Goal: Task Accomplishment & Management: Manage account settings

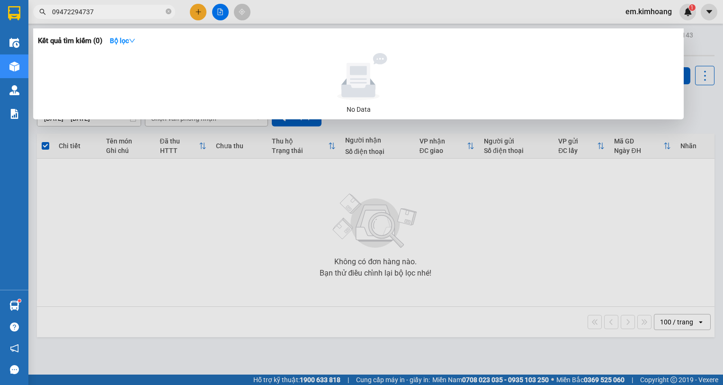
click at [64, 9] on input "09472294737" at bounding box center [108, 12] width 112 height 10
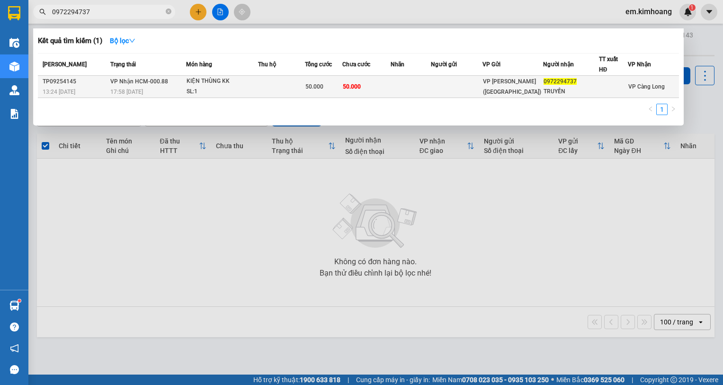
type input "0972294737"
click at [425, 89] on td at bounding box center [411, 87] width 40 height 22
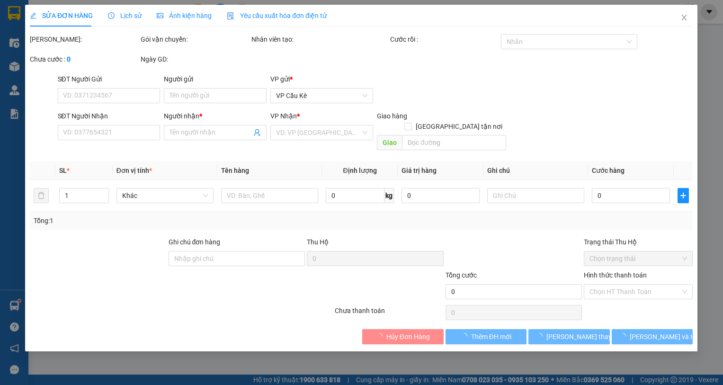
type input "0972294737"
type input "TRUYỀN"
type input "50.000"
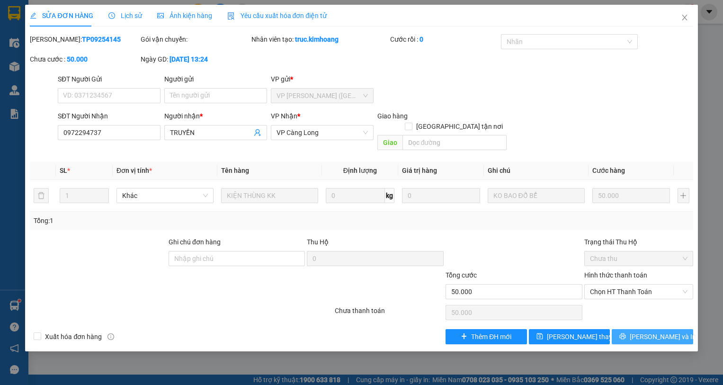
click at [625, 329] on button "[PERSON_NAME] và In" at bounding box center [652, 336] width 81 height 15
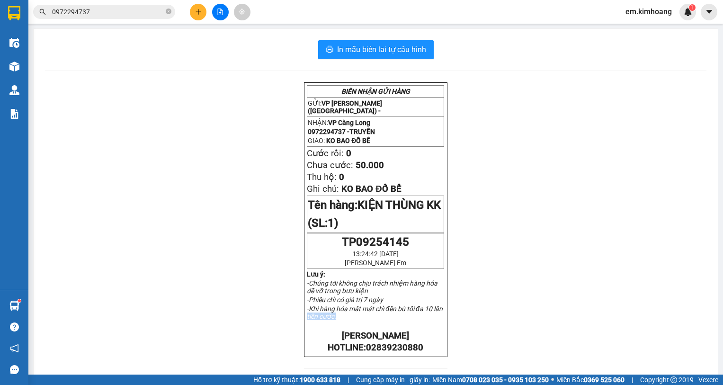
drag, startPoint x: 654, startPoint y: 332, endPoint x: 645, endPoint y: 338, distance: 10.6
click at [649, 334] on div "BIÊN NHẬN GỬI HÀNG GỬI: VP [PERSON_NAME] ([GEOGRAPHIC_DATA]) - NHẬN: VP Càng Lo…" at bounding box center [375, 349] width 661 height 535
click at [390, 341] on strong "[PERSON_NAME]" at bounding box center [375, 335] width 67 height 10
click at [433, 291] on div "BIÊN NHẬN GỬI HÀNG GỬI: VP [PERSON_NAME] ([GEOGRAPHIC_DATA]) - NHẬN: VP Càng Lo…" at bounding box center [375, 219] width 143 height 275
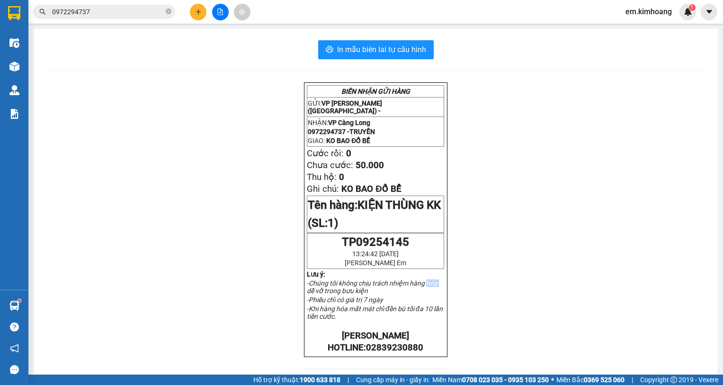
click at [433, 291] on p "-Chúng tôi không chịu trách nhiệm hàng hóa dễ vỡ trong bưu kiện" at bounding box center [375, 286] width 137 height 15
click at [167, 11] on icon "close-circle" at bounding box center [169, 12] width 6 height 6
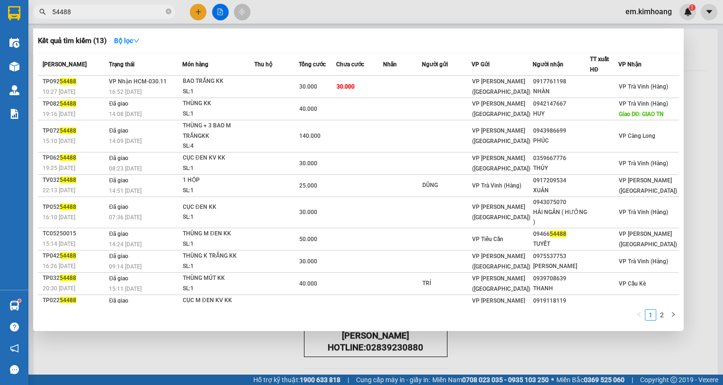
type input "54488"
click at [524, 347] on div at bounding box center [361, 192] width 723 height 385
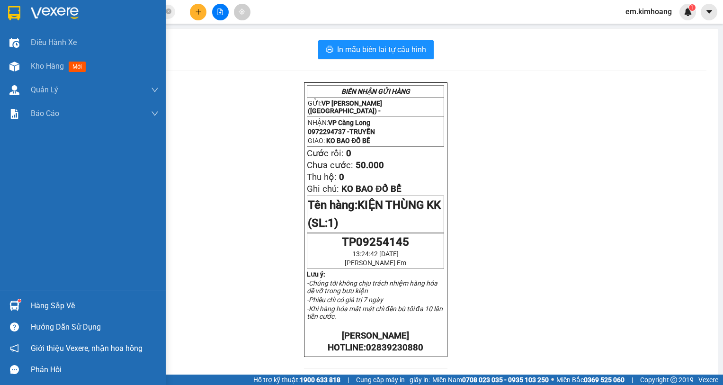
click at [21, 302] on div at bounding box center [14, 305] width 17 height 17
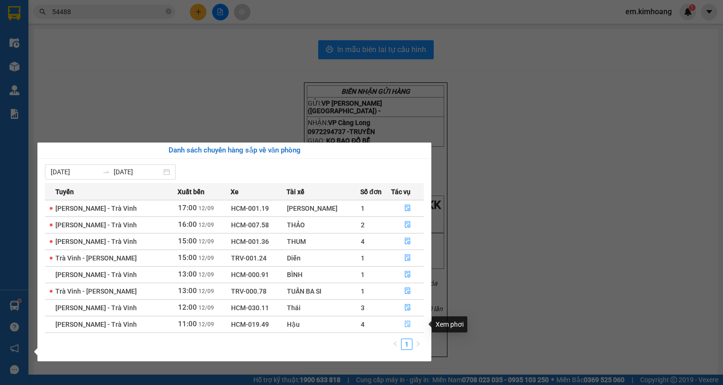
click at [407, 322] on icon "file-done" at bounding box center [407, 323] width 7 height 7
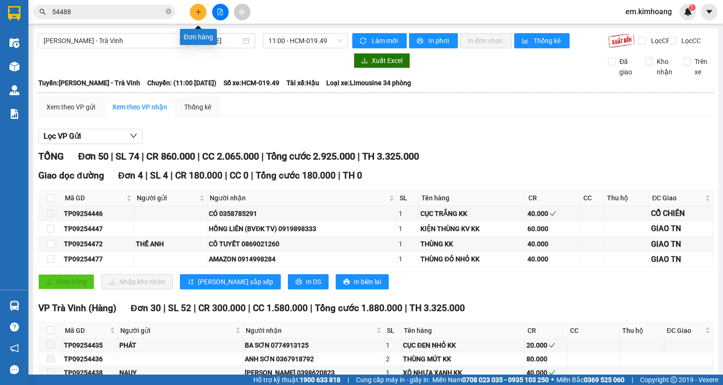
click at [197, 12] on icon "plus" at bounding box center [198, 12] width 7 height 7
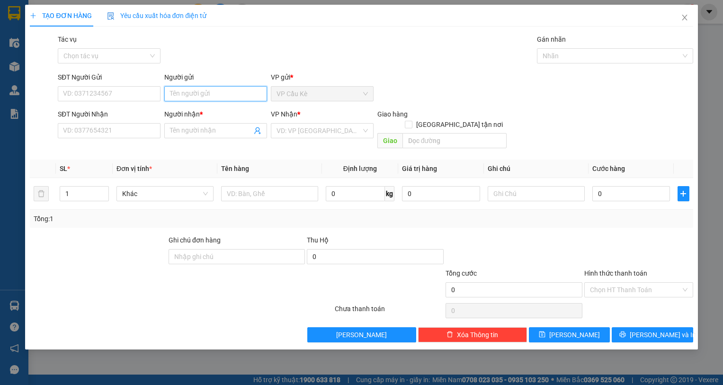
click at [224, 96] on input "Người gửi" at bounding box center [215, 93] width 103 height 15
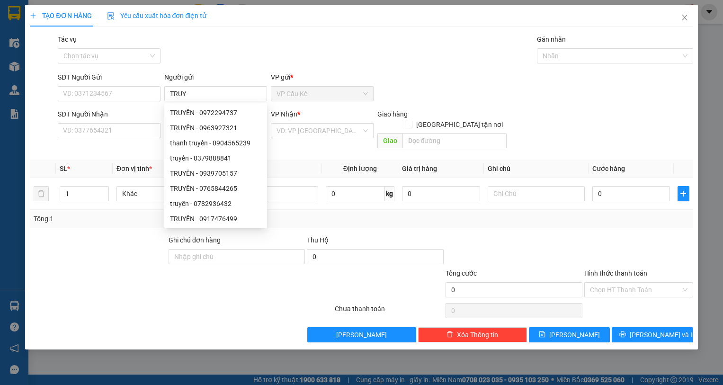
drag, startPoint x: 250, startPoint y: 1, endPoint x: 492, endPoint y: 69, distance: 251.2
click at [492, 69] on div "Transit Pickup Surcharge Ids Transit Deliver Surcharge Ids Transit Deliver Surc…" at bounding box center [361, 188] width 663 height 308
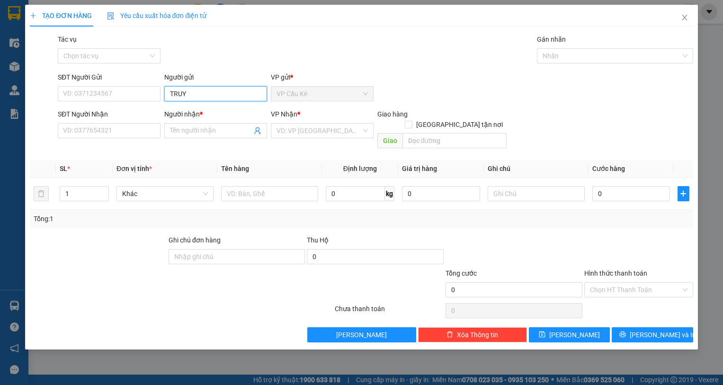
click at [210, 95] on input "TRUY" at bounding box center [215, 93] width 103 height 15
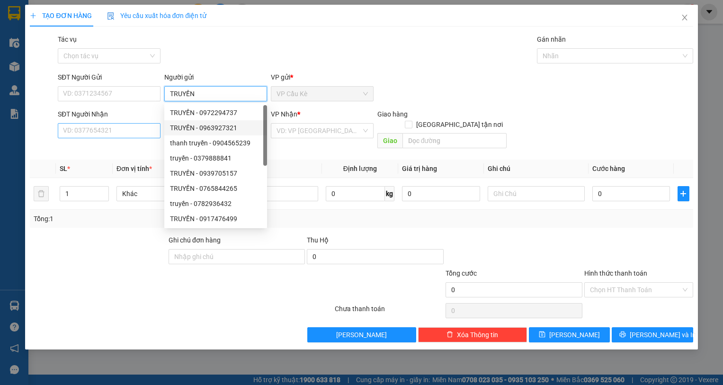
type input "TRUYỀN"
click at [109, 133] on input "SĐT Người Nhận" at bounding box center [109, 130] width 103 height 15
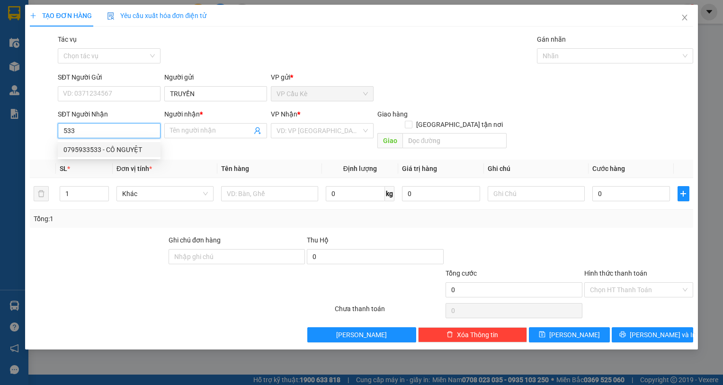
click at [132, 149] on div "0795933533 - CÔ NGUYỆT" at bounding box center [108, 149] width 91 height 10
type input "0795933533"
type input "CÔ NGUYỆT"
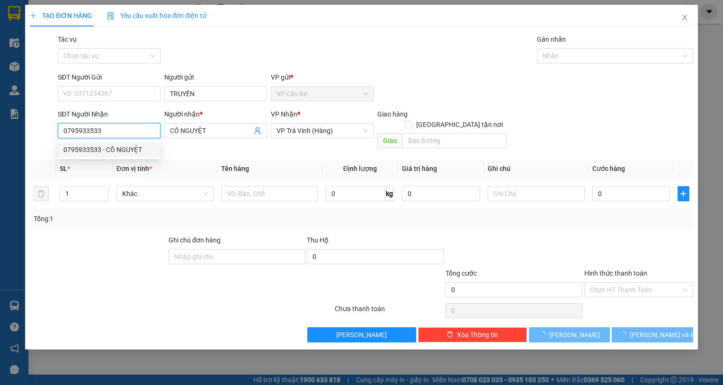
type input "50.000"
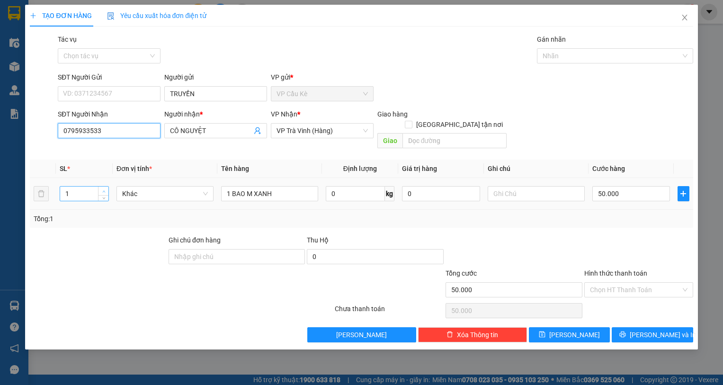
type input "0795933533"
type input "2"
click at [101, 188] on span "up" at bounding box center [104, 191] width 6 height 6
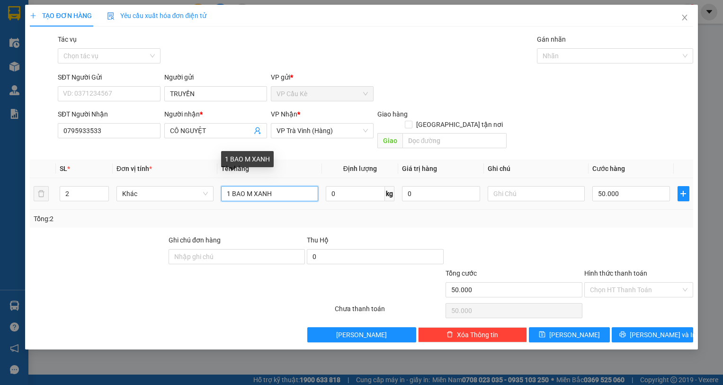
click at [230, 186] on input "1 BAO M XANH" at bounding box center [269, 193] width 97 height 15
type input "2 BAO M XANH"
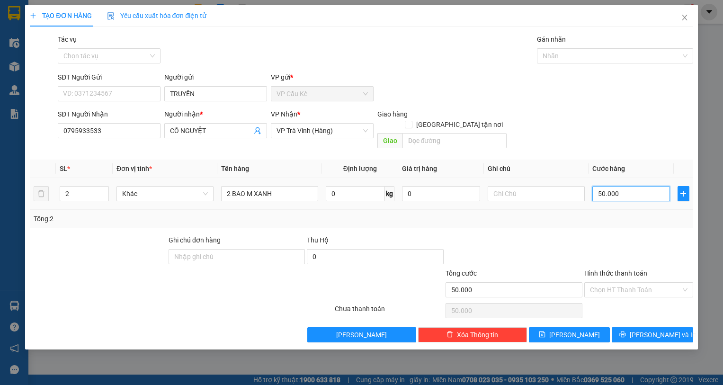
click at [655, 186] on input "50.000" at bounding box center [631, 193] width 78 height 15
type input "0"
type input "1"
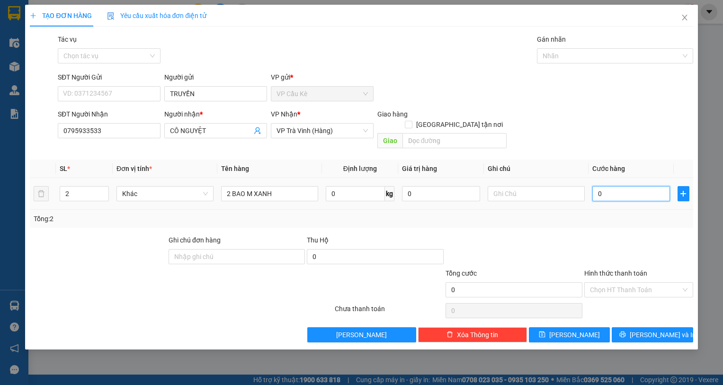
type input "1"
type input "01"
type input "10"
type input "010"
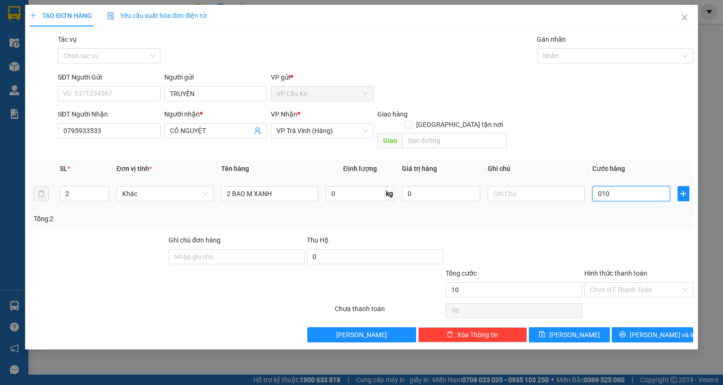
type input "100"
type input "0.100"
type input "100.000"
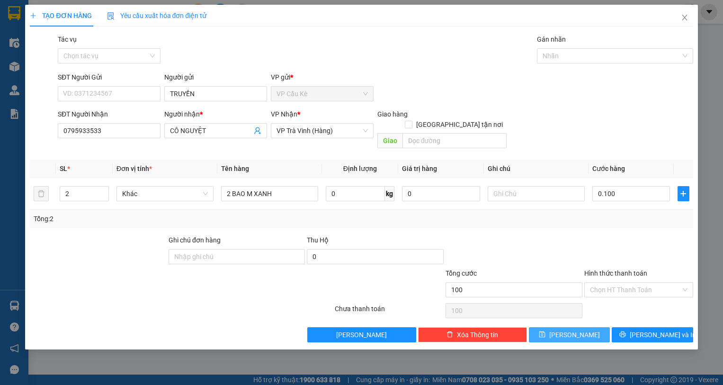
type input "100.000"
click at [593, 327] on button "[PERSON_NAME]" at bounding box center [569, 334] width 81 height 15
type input "0"
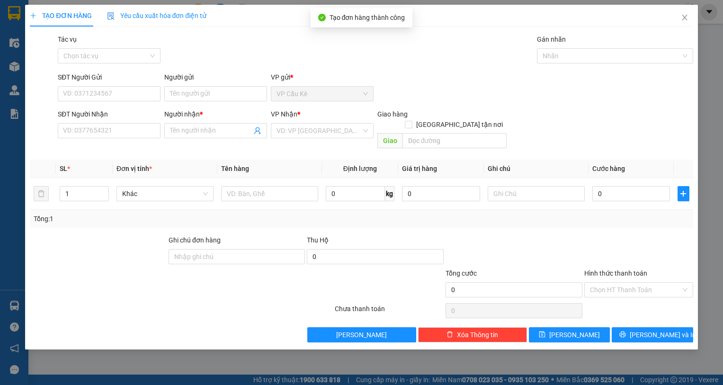
click at [99, 363] on div "TẠO ĐƠN HÀNG Yêu cầu xuất hóa đơn điện tử Transit Pickup Surcharge Ids Transit …" at bounding box center [361, 192] width 723 height 385
click at [685, 17] on icon "close" at bounding box center [684, 18] width 5 height 6
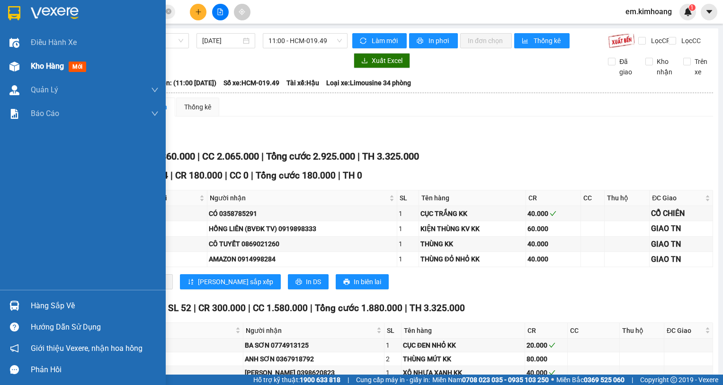
click at [19, 66] on img at bounding box center [14, 67] width 10 height 10
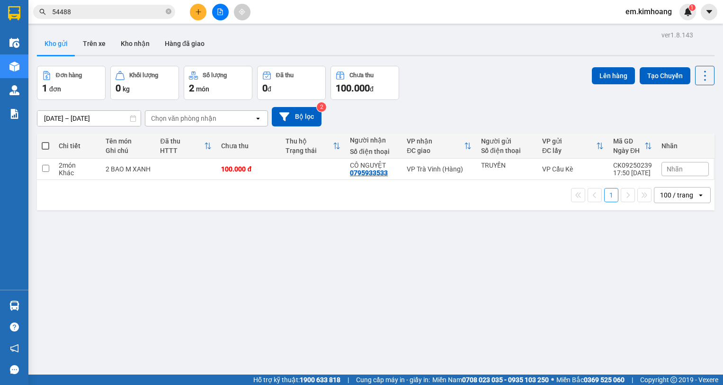
click at [47, 145] on span at bounding box center [46, 146] width 8 height 8
click at [45, 141] on input "checkbox" at bounding box center [45, 141] width 0 height 0
checkbox input "true"
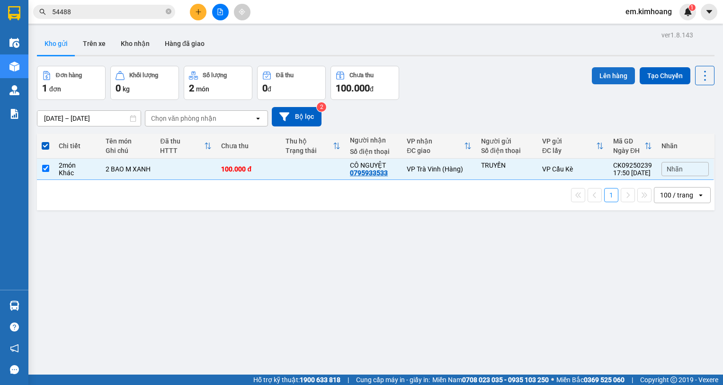
click at [602, 77] on button "Lên hàng" at bounding box center [613, 75] width 43 height 17
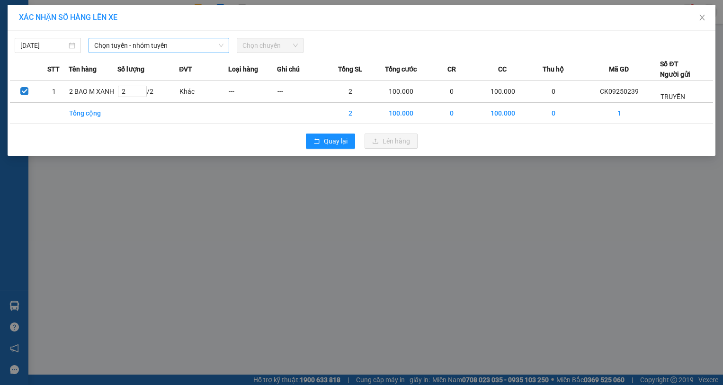
click at [139, 44] on span "Chọn tuyến - nhóm tuyến" at bounding box center [158, 45] width 129 height 14
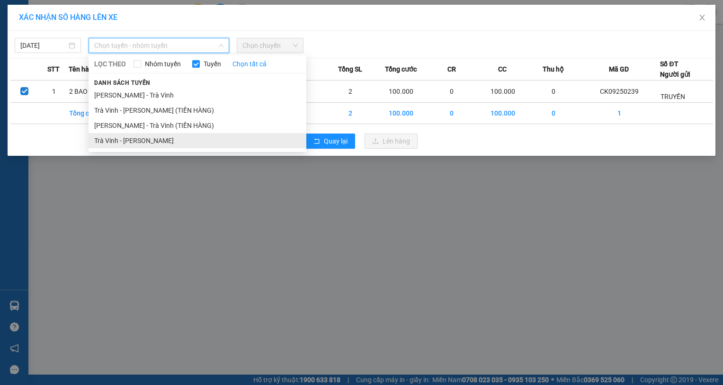
click at [163, 138] on li "Trà Vinh - [PERSON_NAME]" at bounding box center [198, 140] width 218 height 15
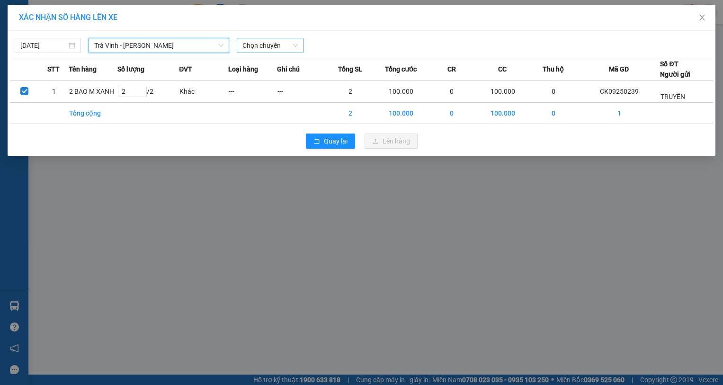
click at [260, 41] on span "Chọn chuyến" at bounding box center [269, 45] width 55 height 14
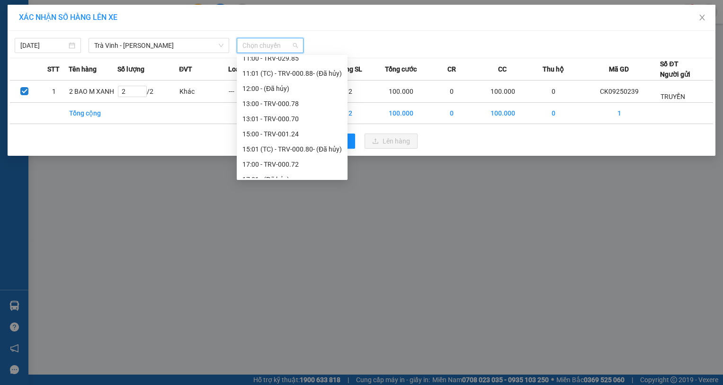
scroll to position [288, 0]
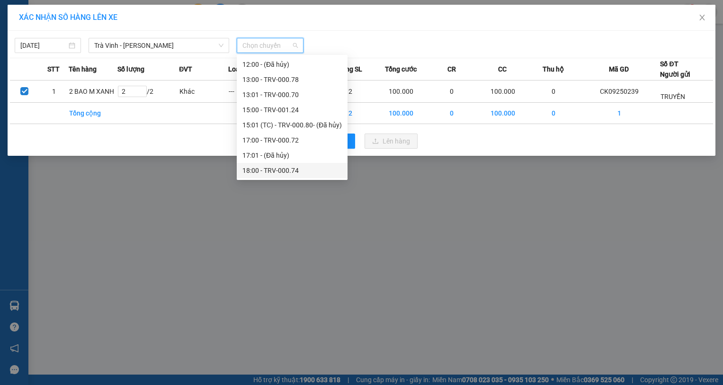
click at [313, 169] on div "18:00 - TRV-000.74" at bounding box center [291, 170] width 99 height 10
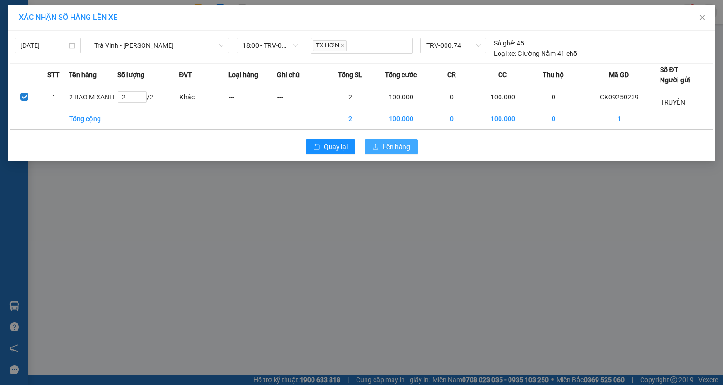
click at [391, 147] on span "Lên hàng" at bounding box center [395, 147] width 27 height 10
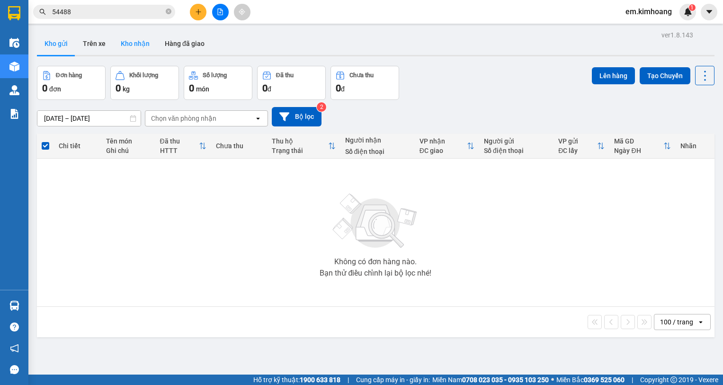
click at [138, 36] on button "Kho nhận" at bounding box center [135, 43] width 44 height 23
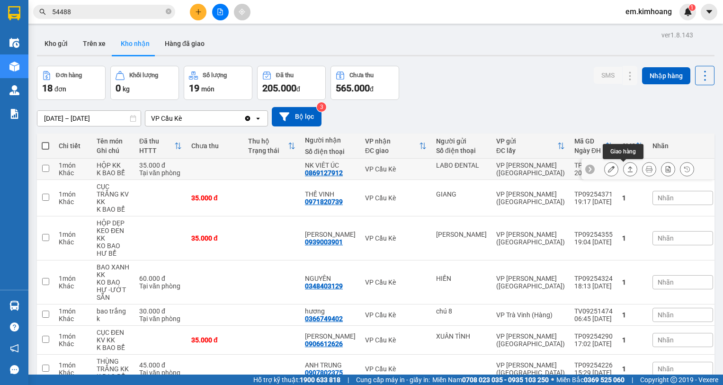
click at [627, 170] on icon at bounding box center [630, 169] width 7 height 7
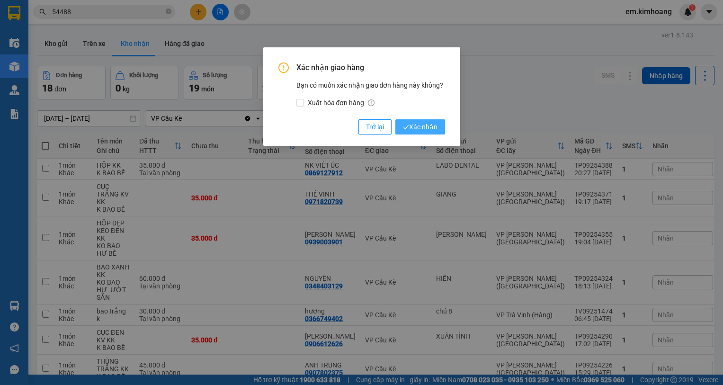
click at [414, 124] on span "Xác nhận" at bounding box center [420, 127] width 35 height 10
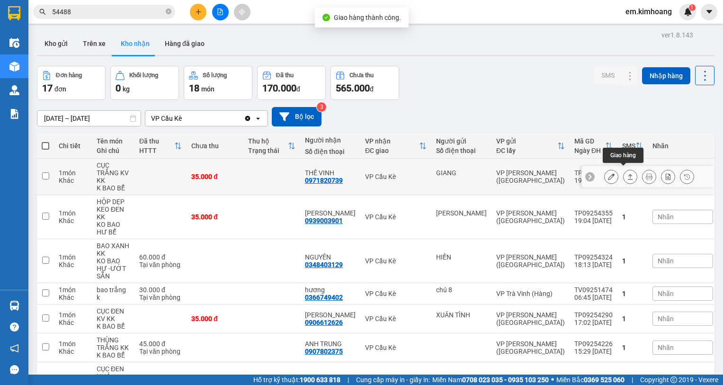
click at [628, 174] on icon at bounding box center [630, 177] width 5 height 6
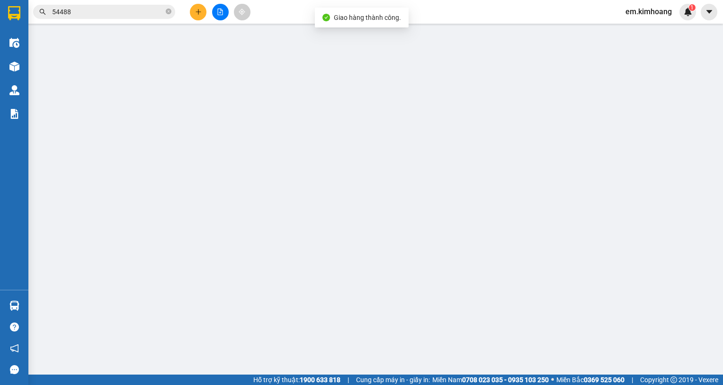
type input "GIANG"
type input "0971820739"
type input "THẾ VINH"
type input "35.000"
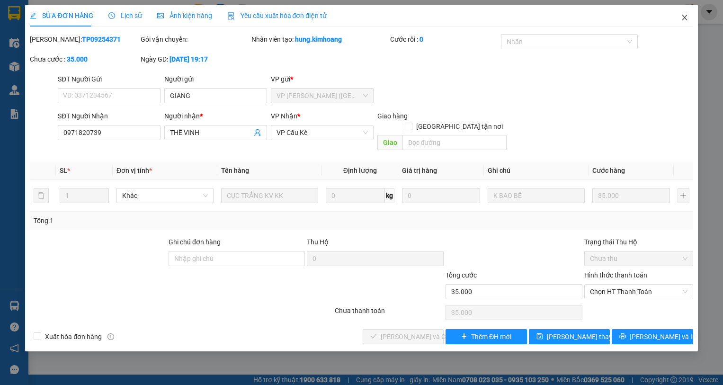
click at [682, 16] on icon "close" at bounding box center [685, 18] width 8 height 8
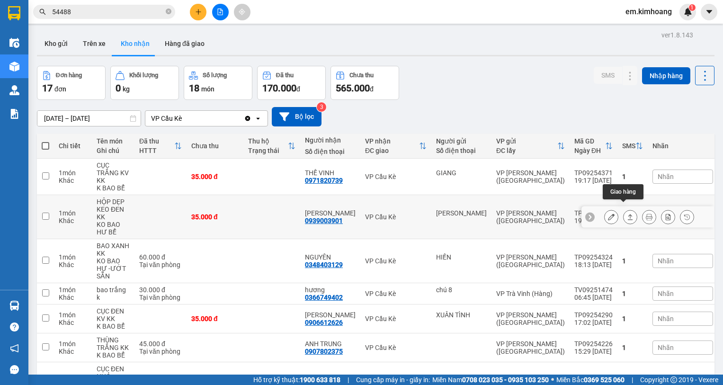
click at [627, 213] on icon at bounding box center [630, 216] width 7 height 7
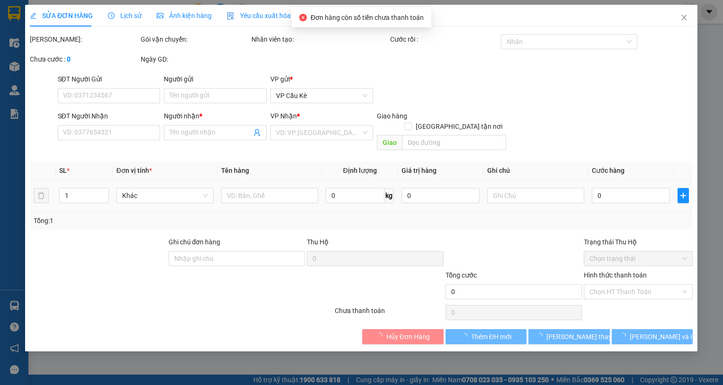
type input "[PERSON_NAME]"
type input "0939003901"
type input "[PERSON_NAME]"
type input "35.000"
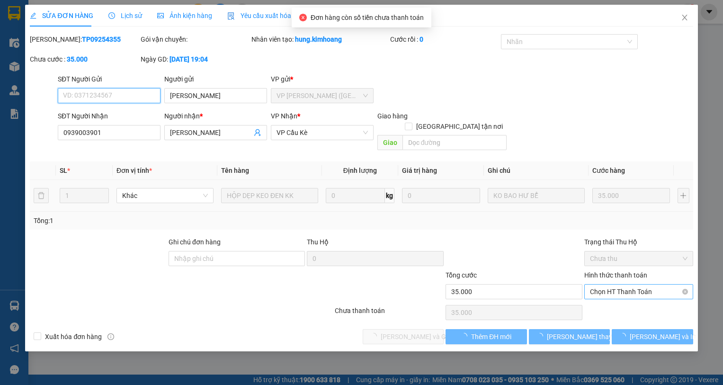
drag, startPoint x: 633, startPoint y: 280, endPoint x: 631, endPoint y: 286, distance: 7.2
click at [632, 284] on span "Chọn HT Thanh Toán" at bounding box center [639, 291] width 98 height 14
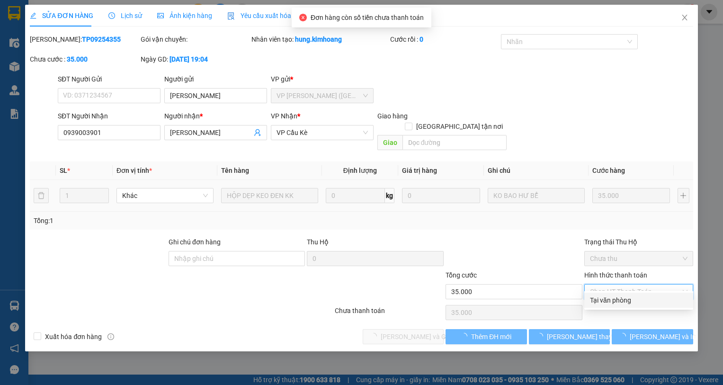
click at [629, 298] on div "Tại văn phòng" at bounding box center [639, 300] width 98 height 10
type input "0"
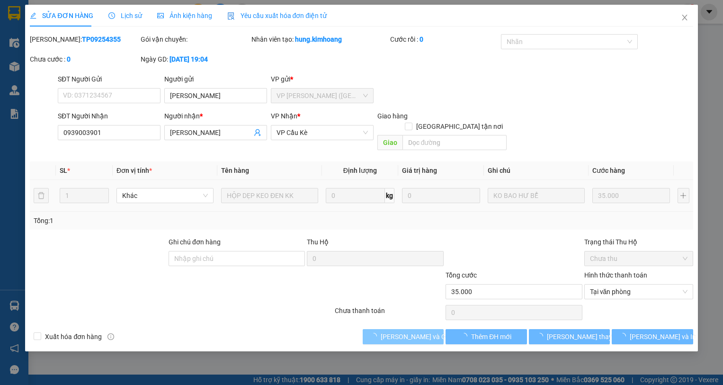
click at [418, 331] on span "[PERSON_NAME] và Giao hàng" at bounding box center [426, 336] width 91 height 10
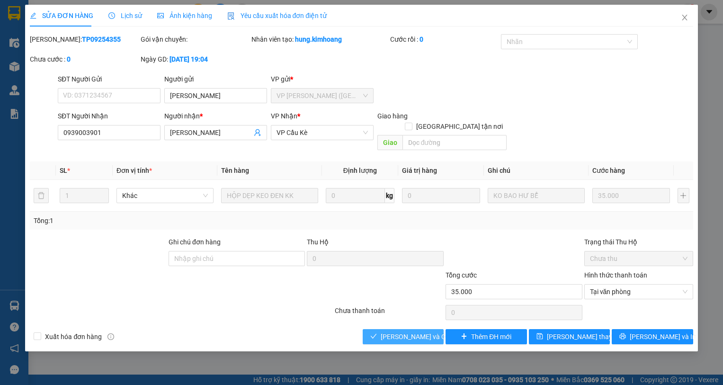
click at [389, 331] on span "[PERSON_NAME] và Giao hàng" at bounding box center [426, 336] width 91 height 10
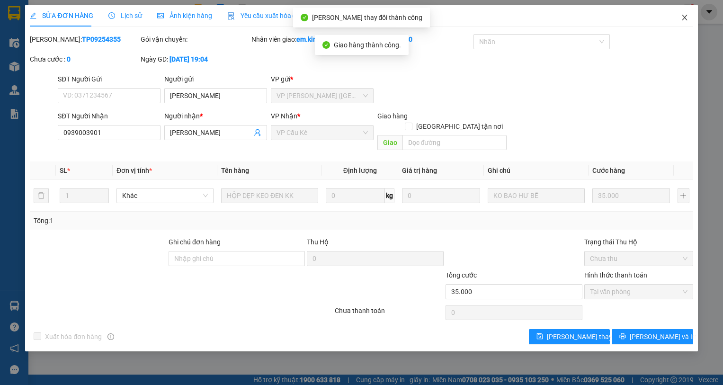
click at [686, 18] on icon "close" at bounding box center [685, 18] width 8 height 8
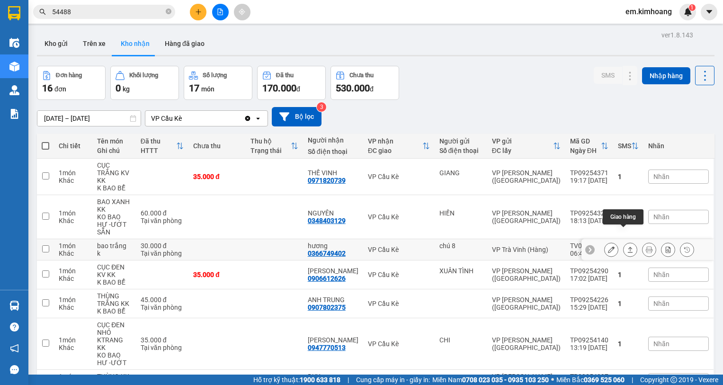
click at [627, 246] on icon at bounding box center [630, 249] width 7 height 7
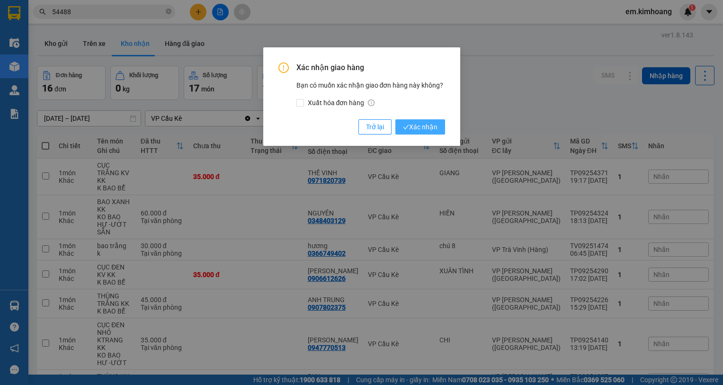
click at [418, 128] on span "Xác nhận" at bounding box center [420, 127] width 35 height 10
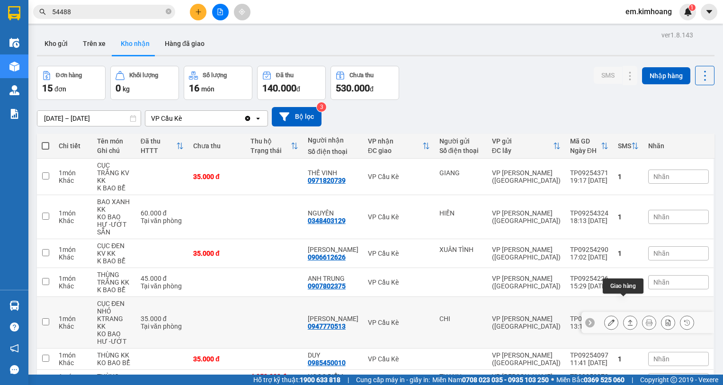
click at [627, 319] on icon at bounding box center [630, 322] width 7 height 7
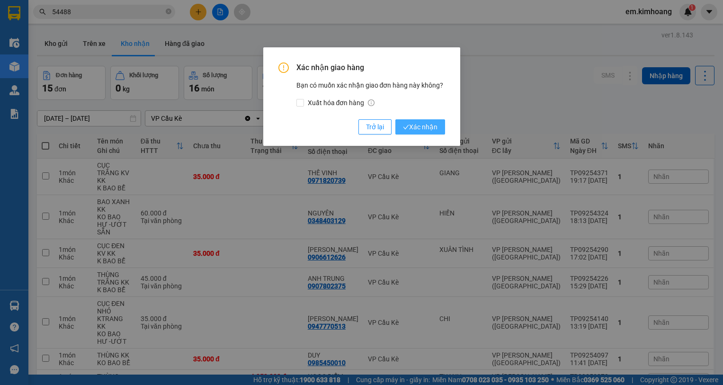
click at [420, 124] on span "Xác nhận" at bounding box center [420, 127] width 35 height 10
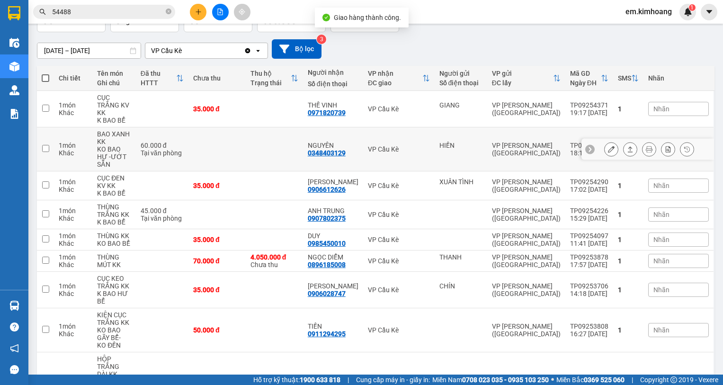
scroll to position [95, 0]
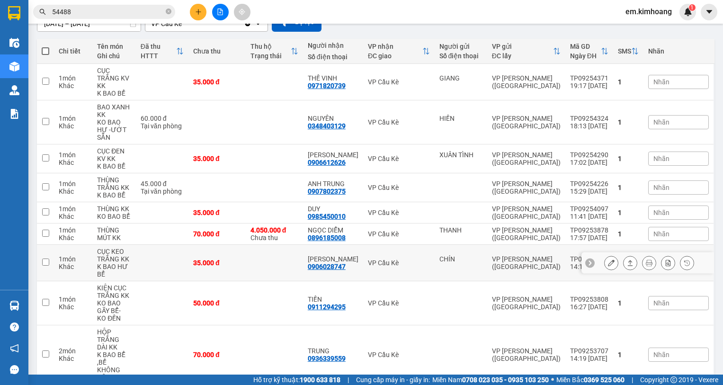
click at [627, 259] on icon at bounding box center [630, 262] width 7 height 7
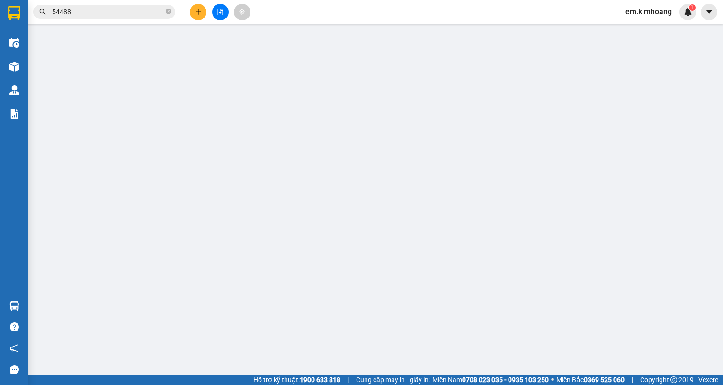
type input "CHÍN"
type input "0906028747"
type input "[PERSON_NAME]"
type input "35.000"
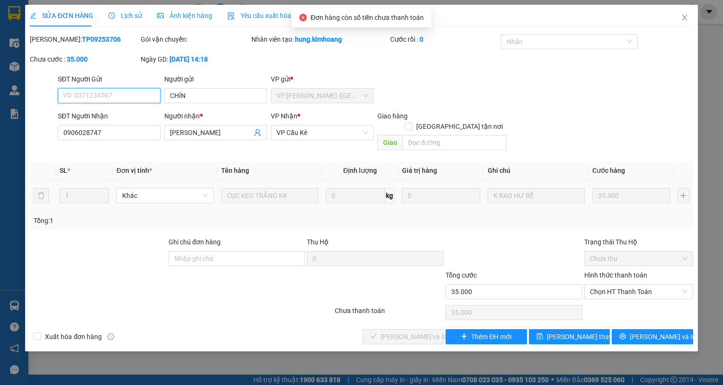
drag, startPoint x: 604, startPoint y: 281, endPoint x: 611, endPoint y: 298, distance: 18.0
click at [607, 290] on div "Hình thức thanh toán Chọn HT Thanh Toán" at bounding box center [638, 286] width 109 height 33
click at [617, 284] on span "Chọn HT Thanh Toán" at bounding box center [639, 291] width 98 height 14
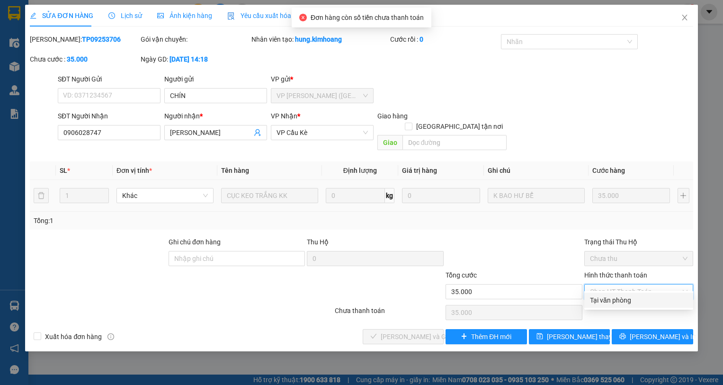
click at [616, 295] on div "Tại văn phòng" at bounding box center [639, 300] width 98 height 10
type input "0"
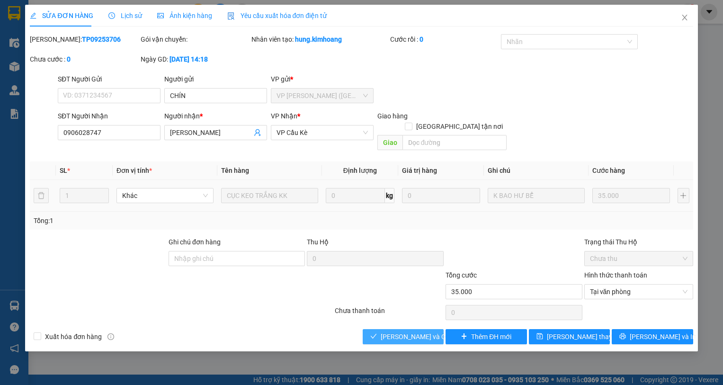
click at [416, 331] on span "[PERSON_NAME] và Giao hàng" at bounding box center [426, 336] width 91 height 10
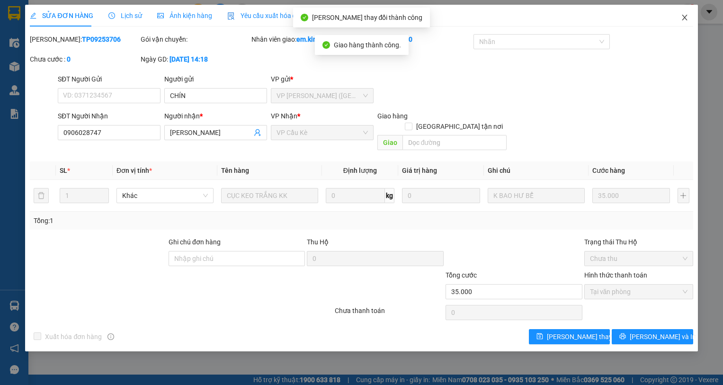
click at [687, 16] on icon "close" at bounding box center [685, 18] width 8 height 8
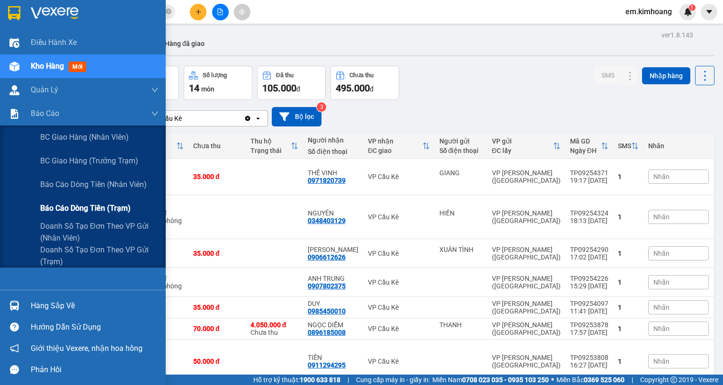
click at [68, 204] on span "Báo cáo dòng tiền (trạm)" at bounding box center [85, 208] width 90 height 12
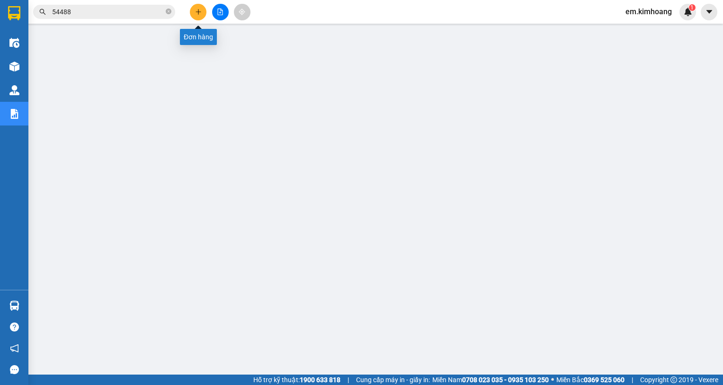
click at [202, 14] on button at bounding box center [198, 12] width 17 height 17
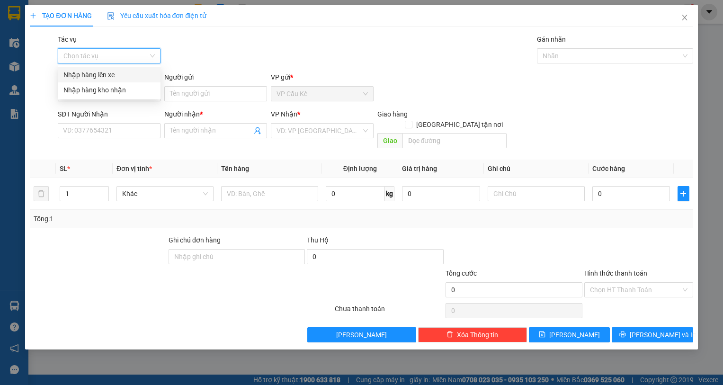
click at [137, 55] on input "Tác vụ" at bounding box center [105, 56] width 85 height 14
click at [135, 88] on div "Nhập hàng kho nhận" at bounding box center [108, 90] width 91 height 10
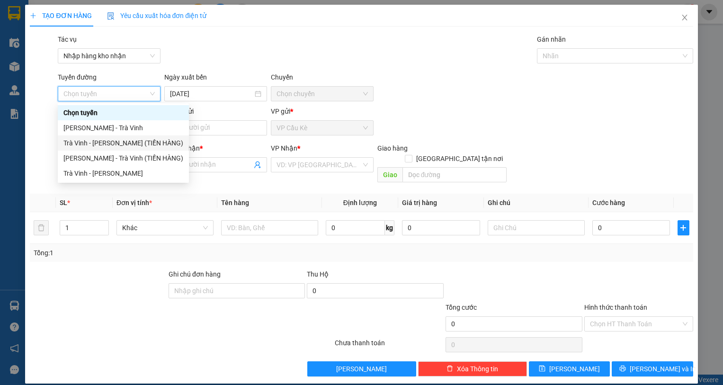
click at [149, 143] on div "Trà Vinh - [PERSON_NAME] (TIỀN HÀNG)" at bounding box center [123, 143] width 120 height 10
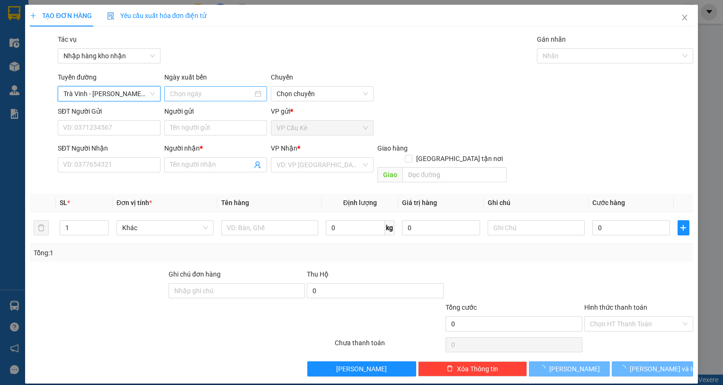
click at [224, 94] on input at bounding box center [211, 94] width 83 height 10
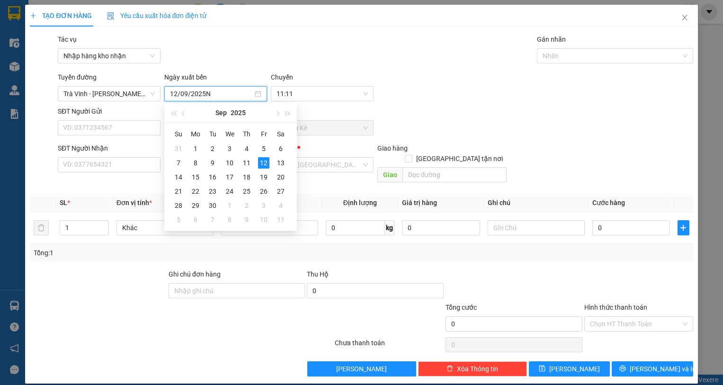
type input "[DATE]"
click at [314, 124] on span "VP Cầu Kè" at bounding box center [321, 128] width 91 height 14
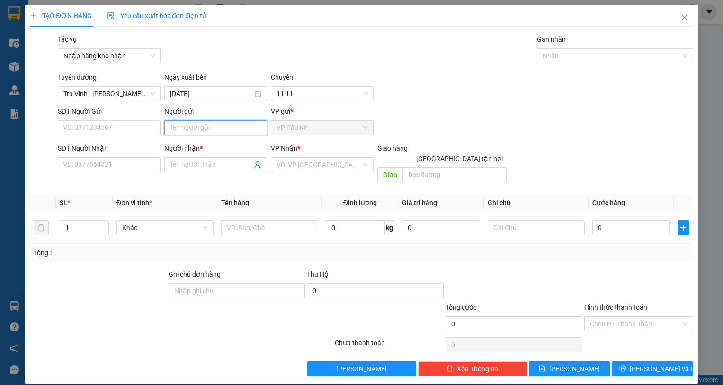
click at [217, 131] on input "Người gửi" at bounding box center [215, 127] width 103 height 15
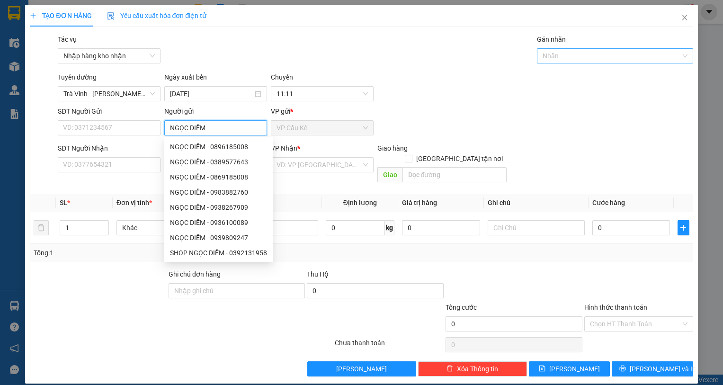
click at [631, 53] on div at bounding box center [610, 55] width 142 height 11
type input "NGỌC DIỄM"
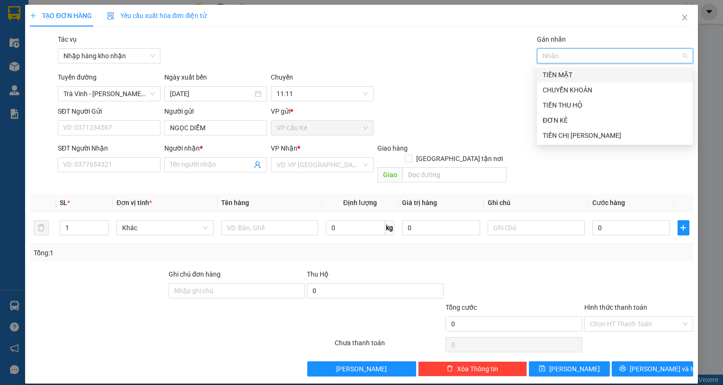
click at [638, 71] on div "TIỀN MẶT" at bounding box center [614, 75] width 144 height 10
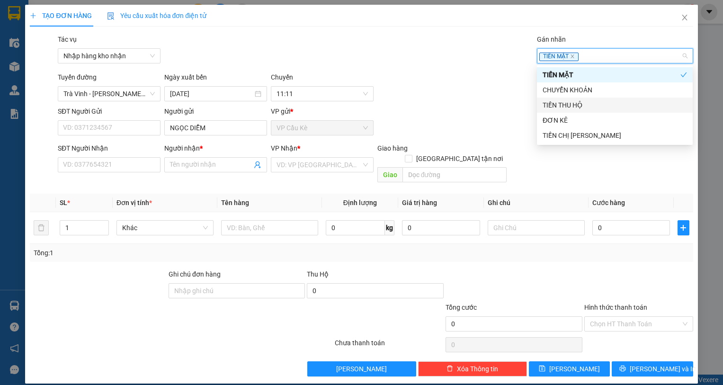
click at [633, 100] on div "TIỀN THU HỘ" at bounding box center [614, 105] width 144 height 10
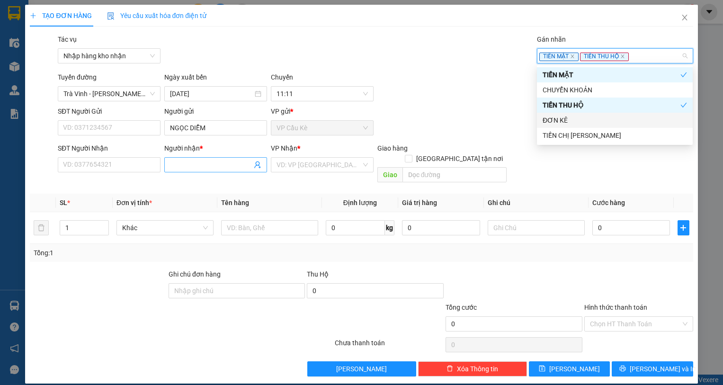
click at [233, 161] on input "Người nhận *" at bounding box center [211, 165] width 82 height 10
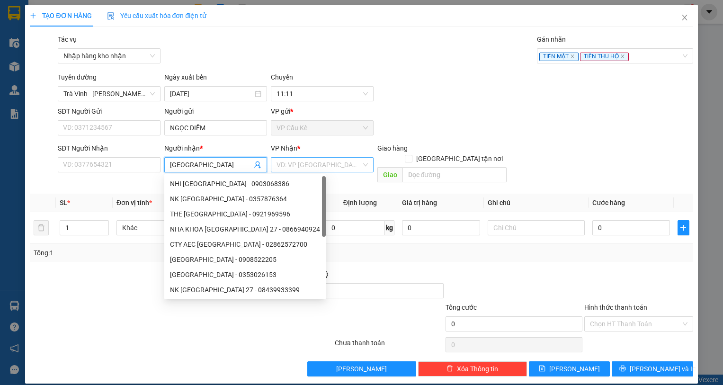
type input "[GEOGRAPHIC_DATA]"
click at [305, 162] on input "search" at bounding box center [318, 165] width 85 height 14
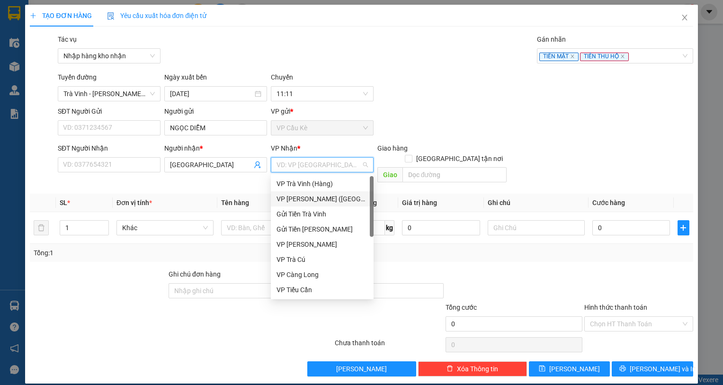
click at [338, 199] on div "VP [PERSON_NAME] ([GEOGRAPHIC_DATA])" at bounding box center [321, 199] width 91 height 10
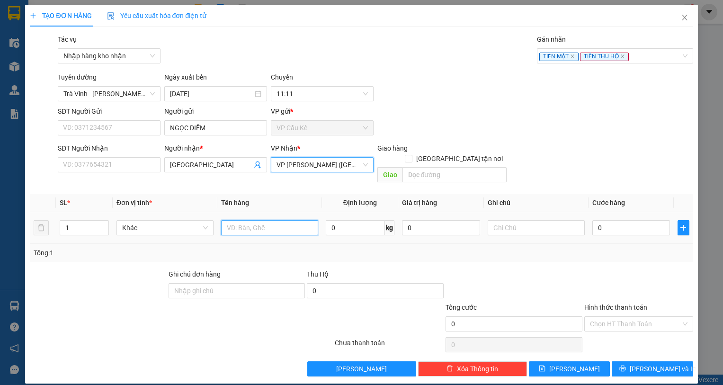
click at [254, 220] on input "text" at bounding box center [269, 227] width 97 height 15
type input "4.050.000"
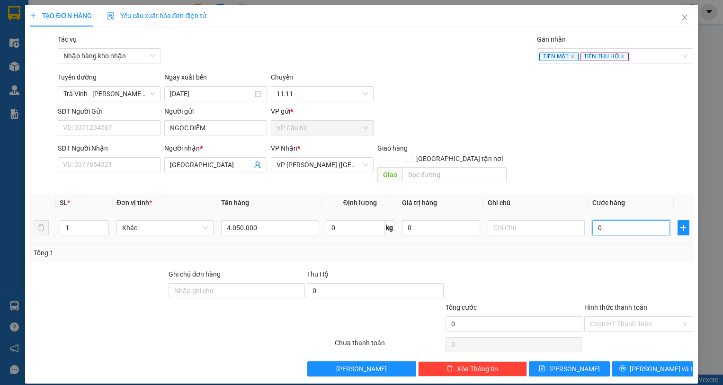
click at [635, 220] on input "0" at bounding box center [631, 227] width 78 height 15
type input "4"
type input "40"
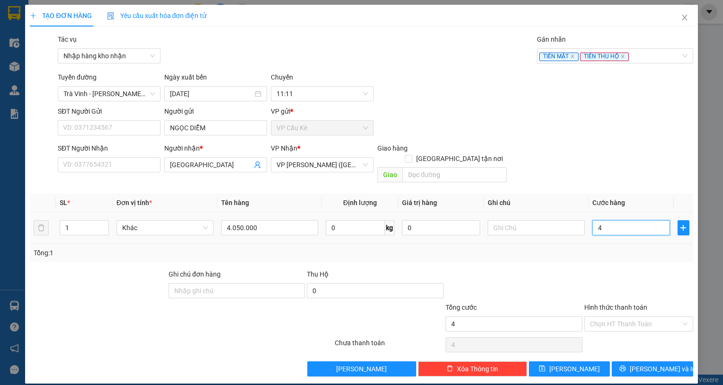
type input "40"
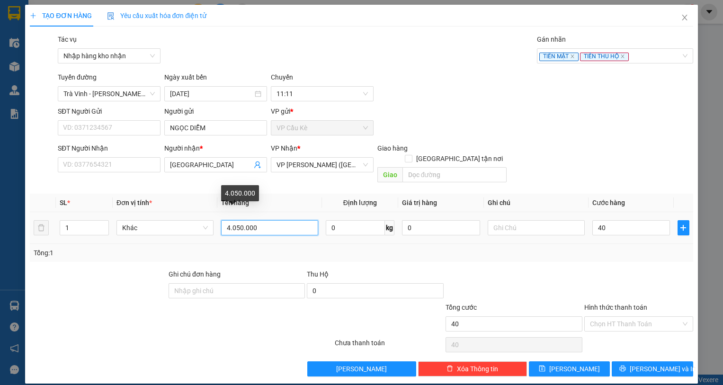
type input "40.000"
click at [285, 220] on input "4.050.000" at bounding box center [269, 227] width 97 height 15
type input "4.050.000TIỀN SL:53878"
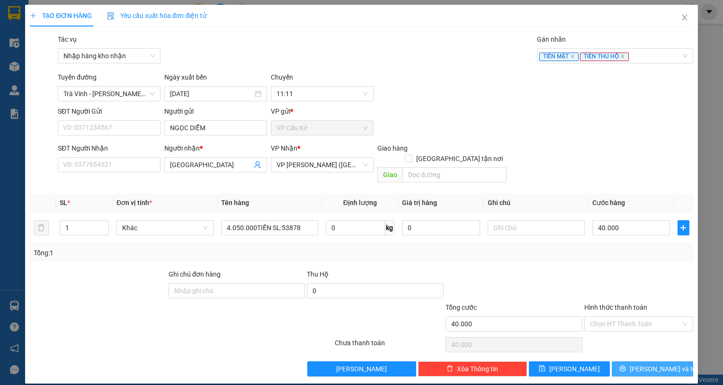
click at [643, 361] on button "[PERSON_NAME] và In" at bounding box center [652, 368] width 81 height 15
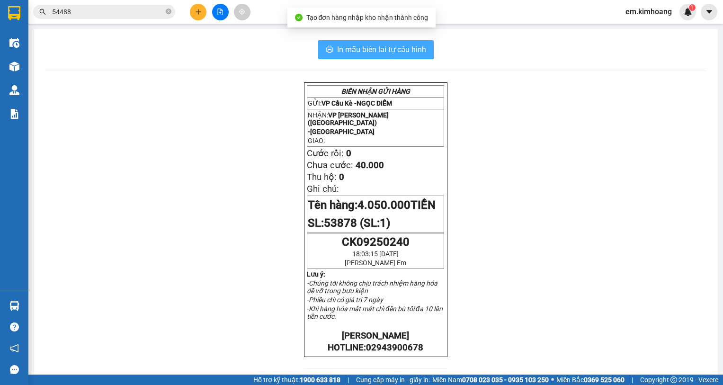
click at [362, 44] on span "In mẫu biên lai tự cấu hình" at bounding box center [381, 50] width 89 height 12
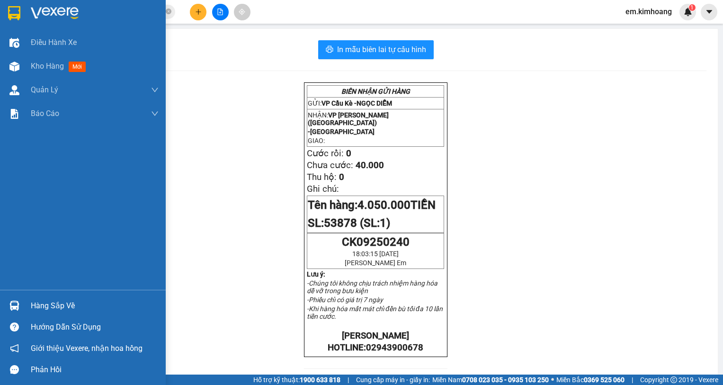
click at [42, 307] on div "Hàng sắp về" at bounding box center [95, 306] width 128 height 14
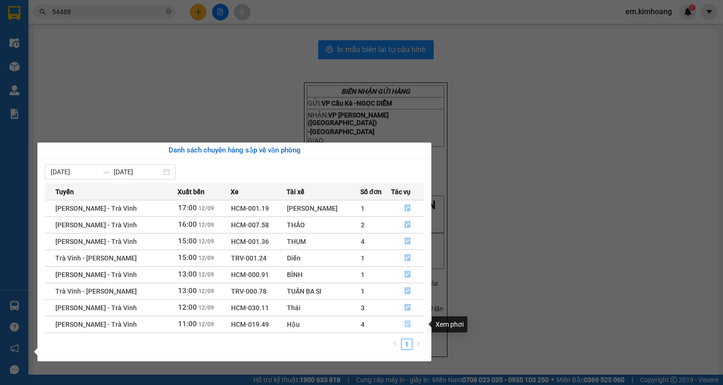
click at [405, 324] on icon "file-done" at bounding box center [407, 323] width 7 height 7
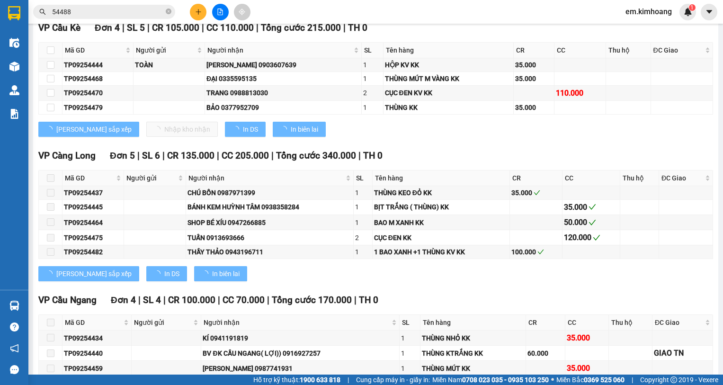
scroll to position [1058, 0]
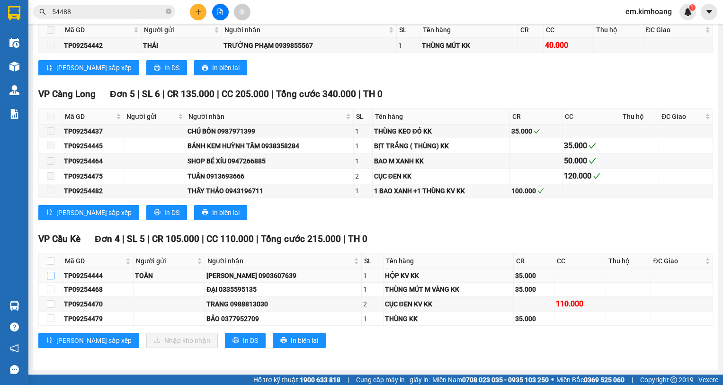
click at [50, 275] on input "checkbox" at bounding box center [51, 276] width 8 height 8
checkbox input "true"
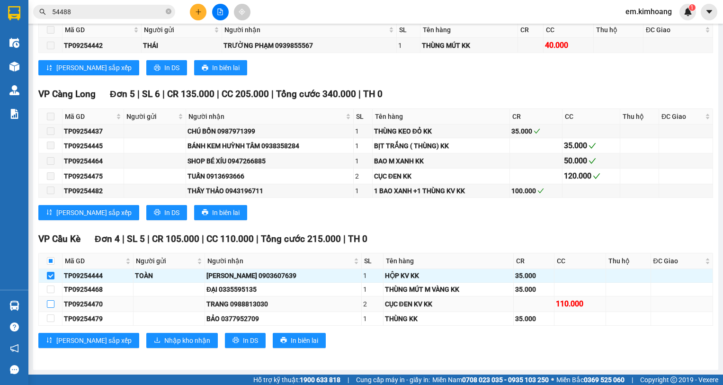
click at [49, 304] on input "checkbox" at bounding box center [51, 304] width 8 height 8
checkbox input "true"
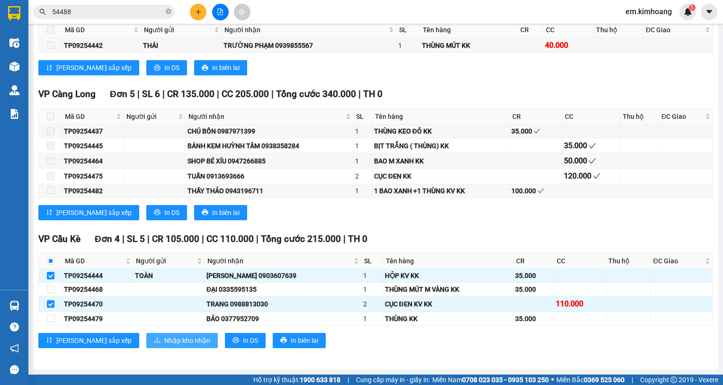
click at [164, 345] on span "Nhập kho nhận" at bounding box center [187, 340] width 46 height 10
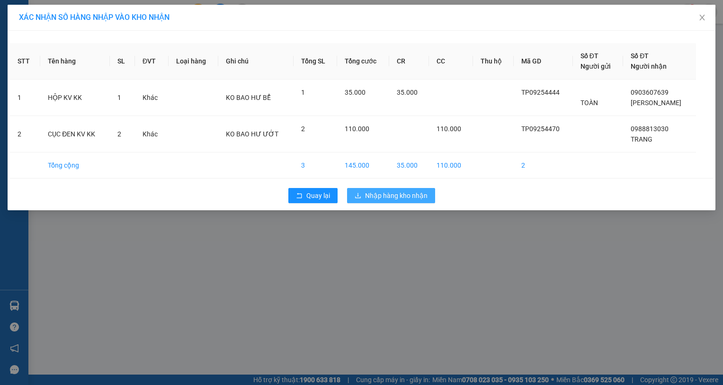
click at [399, 197] on span "Nhập hàng kho nhận" at bounding box center [396, 195] width 62 height 10
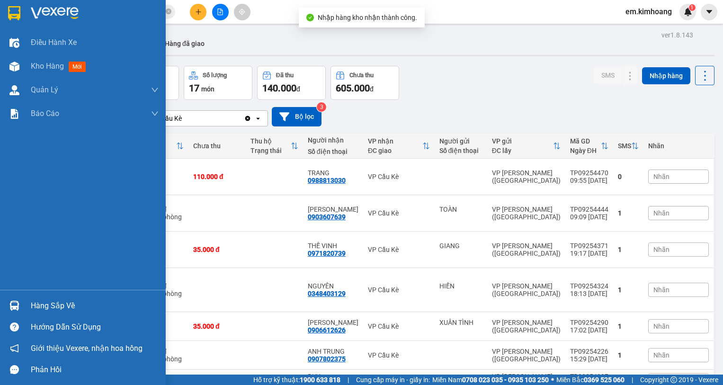
drag, startPoint x: 27, startPoint y: 301, endPoint x: 124, endPoint y: 302, distance: 97.0
click at [29, 301] on div "Hàng sắp về" at bounding box center [83, 305] width 166 height 21
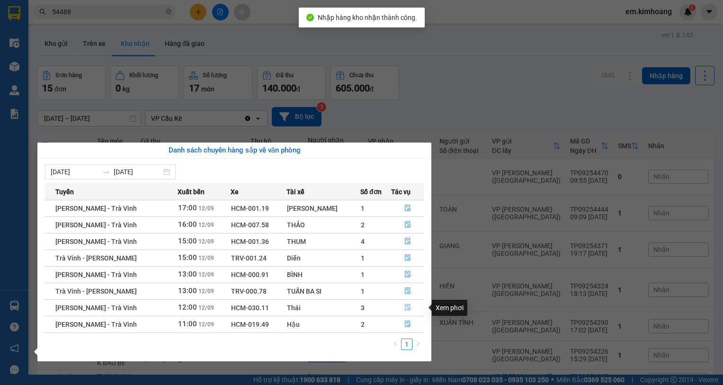
click at [406, 307] on icon "file-done" at bounding box center [407, 307] width 7 height 7
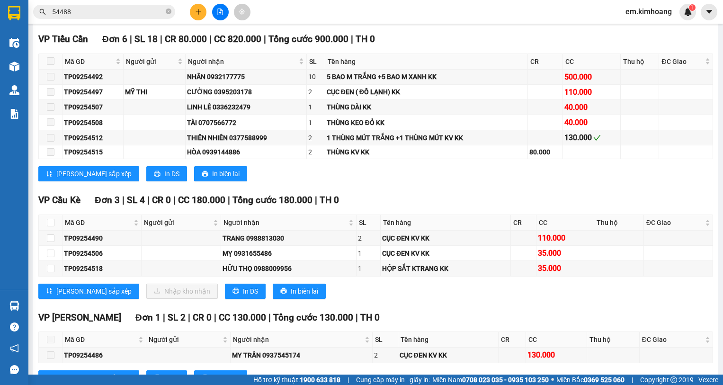
scroll to position [803, 0]
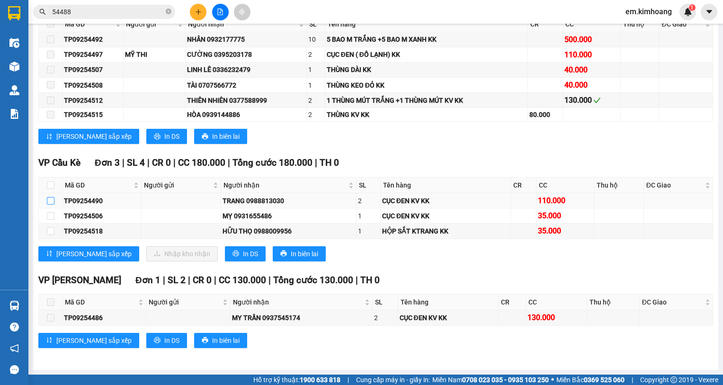
click at [51, 200] on input "checkbox" at bounding box center [51, 201] width 8 height 8
checkbox input "true"
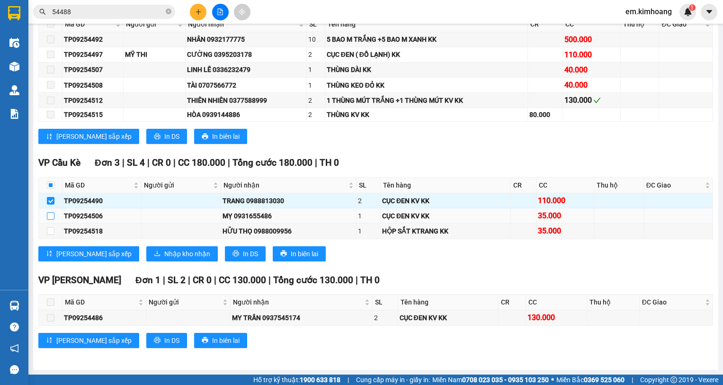
click at [50, 216] on input "checkbox" at bounding box center [51, 216] width 8 height 8
checkbox input "true"
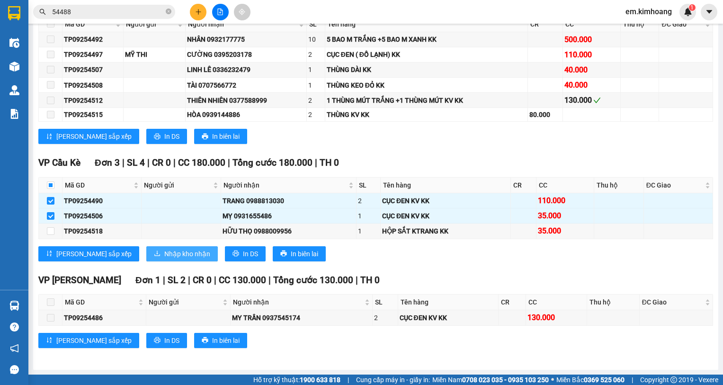
click at [164, 253] on span "Nhập kho nhận" at bounding box center [187, 254] width 46 height 10
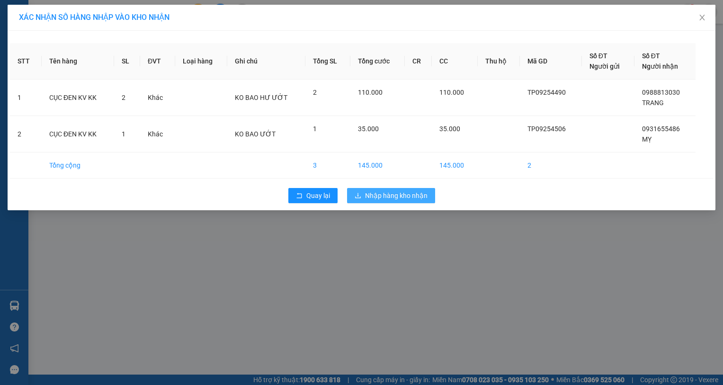
click at [396, 192] on span "Nhập hàng kho nhận" at bounding box center [396, 195] width 62 height 10
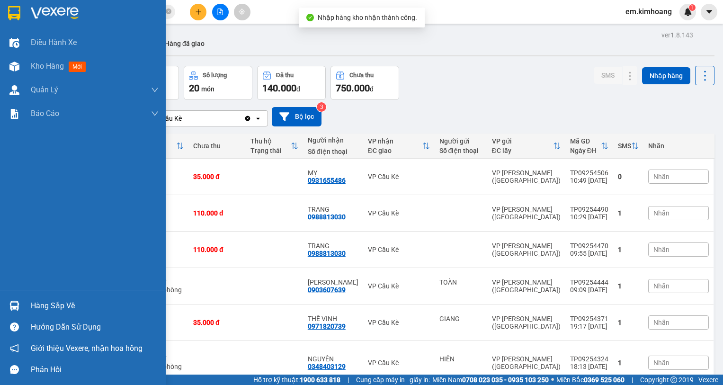
click at [12, 302] on img at bounding box center [14, 306] width 10 height 10
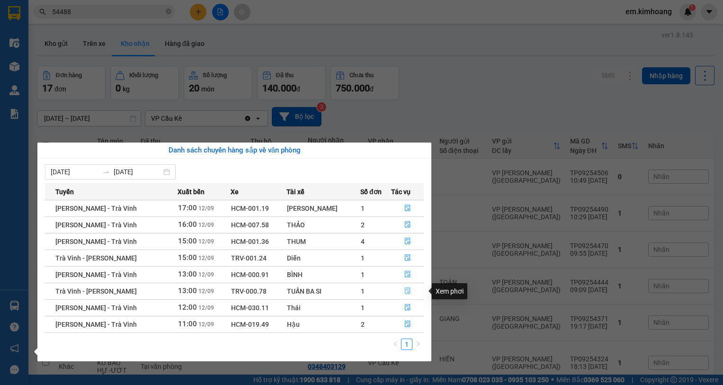
click at [404, 290] on icon "file-done" at bounding box center [407, 290] width 7 height 7
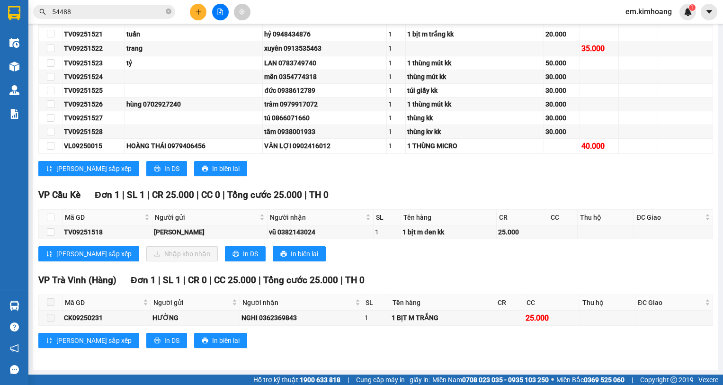
scroll to position [549, 0]
click at [51, 218] on input "checkbox" at bounding box center [51, 217] width 8 height 8
checkbox input "true"
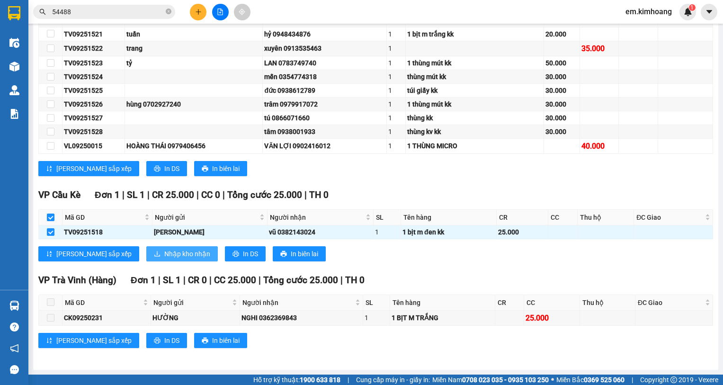
click at [164, 254] on span "Nhập kho nhận" at bounding box center [187, 254] width 46 height 10
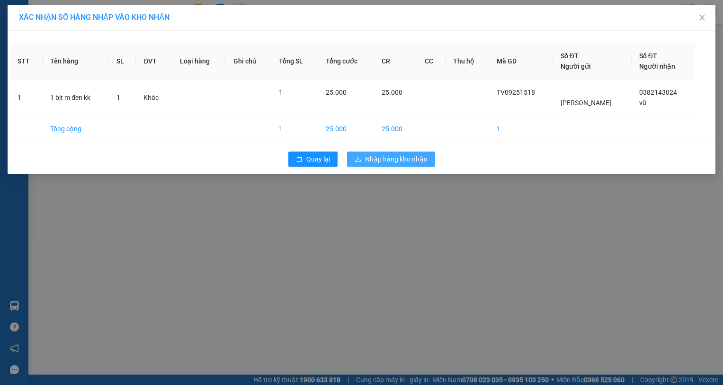
click at [394, 160] on span "Nhập hàng kho nhận" at bounding box center [396, 159] width 62 height 10
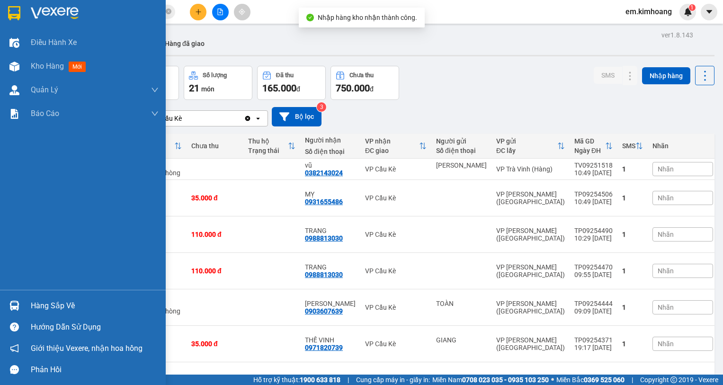
click at [23, 304] on div "Hàng sắp về" at bounding box center [83, 305] width 166 height 21
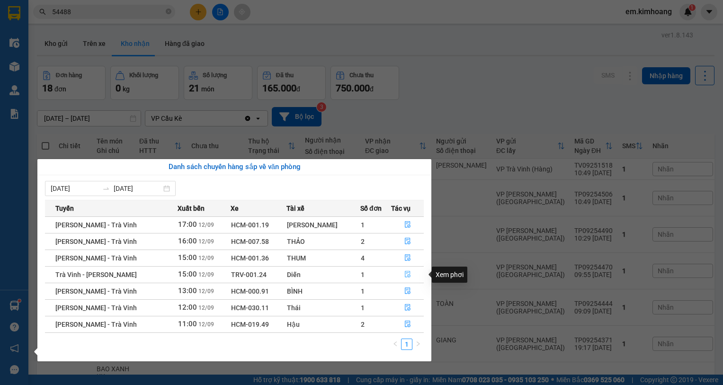
click at [406, 272] on icon "file-done" at bounding box center [407, 274] width 7 height 7
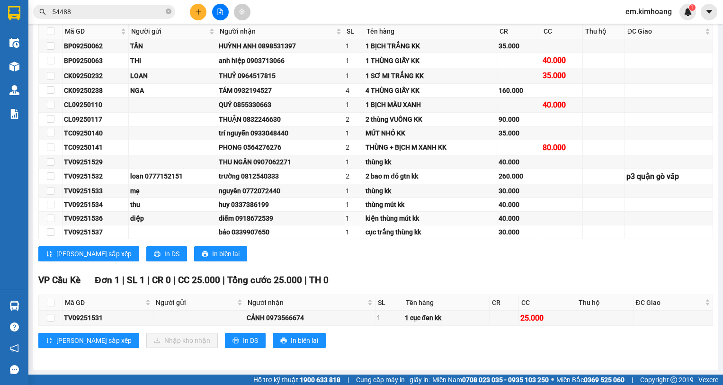
scroll to position [175, 0]
click at [50, 301] on input "checkbox" at bounding box center [51, 303] width 8 height 8
checkbox input "true"
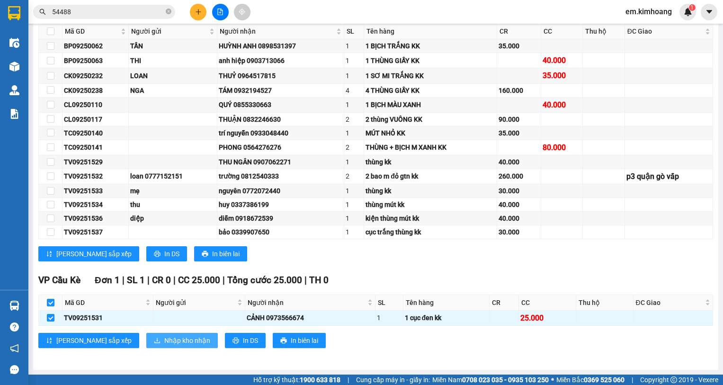
click at [164, 341] on span "Nhập kho nhận" at bounding box center [187, 340] width 46 height 10
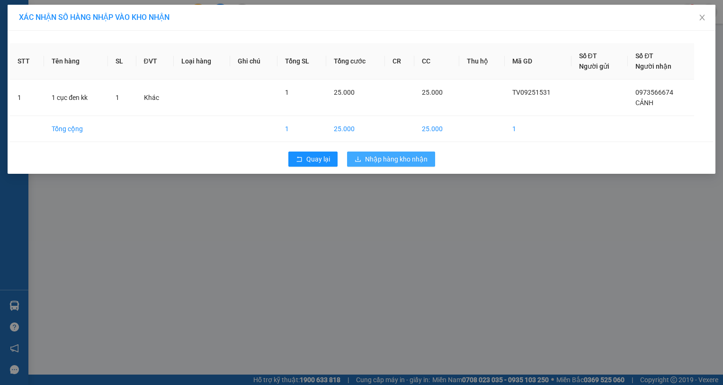
click at [398, 157] on span "Nhập hàng kho nhận" at bounding box center [396, 159] width 62 height 10
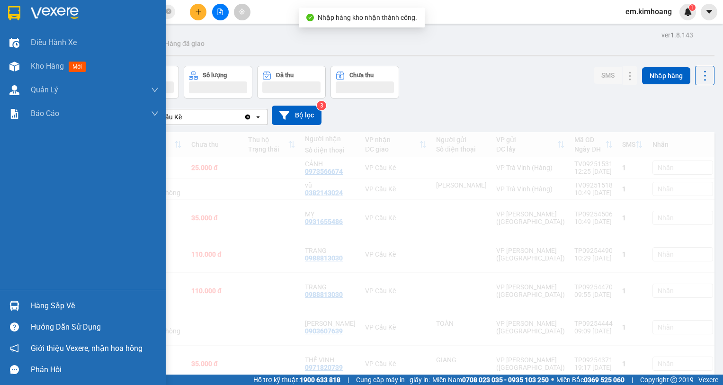
click at [19, 304] on img at bounding box center [14, 306] width 10 height 10
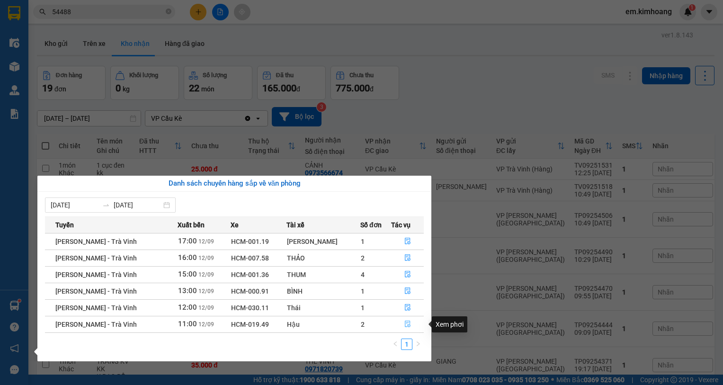
click at [404, 324] on icon "file-done" at bounding box center [407, 323] width 7 height 7
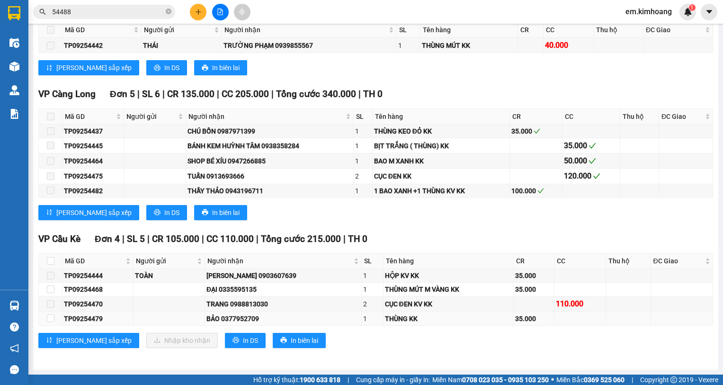
scroll to position [1058, 0]
click at [49, 317] on input "checkbox" at bounding box center [51, 318] width 8 height 8
checkbox input "true"
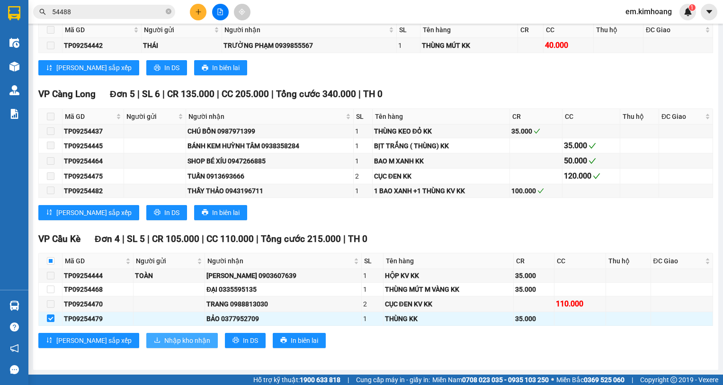
click at [164, 343] on span "Nhập kho nhận" at bounding box center [187, 340] width 46 height 10
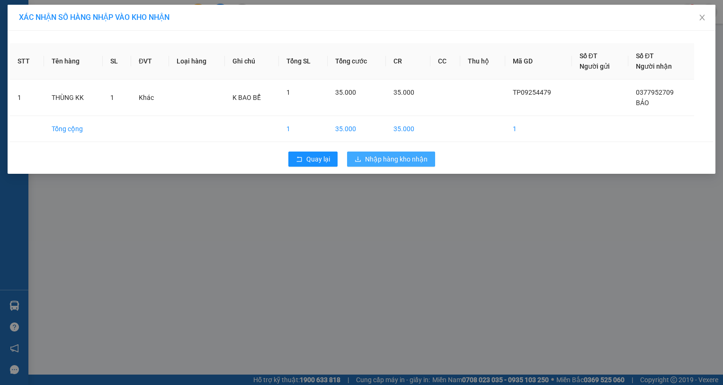
click at [373, 158] on span "Nhập hàng kho nhận" at bounding box center [396, 159] width 62 height 10
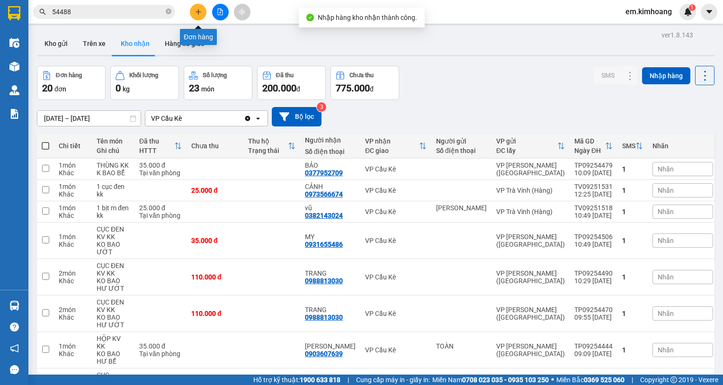
click at [199, 9] on icon "plus" at bounding box center [198, 12] width 7 height 7
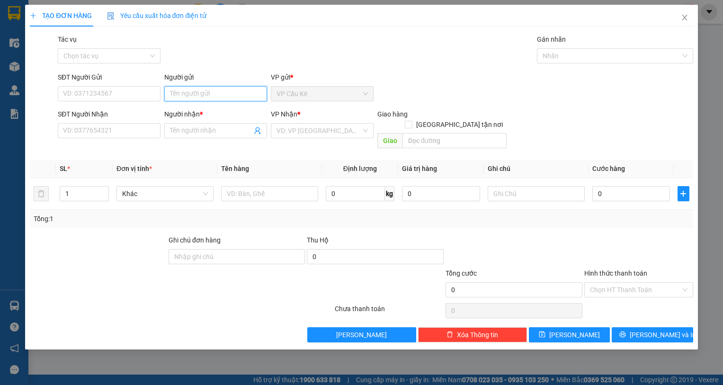
click at [217, 97] on input "Người gửi" at bounding box center [215, 93] width 103 height 15
type input "[GEOGRAPHIC_DATA]"
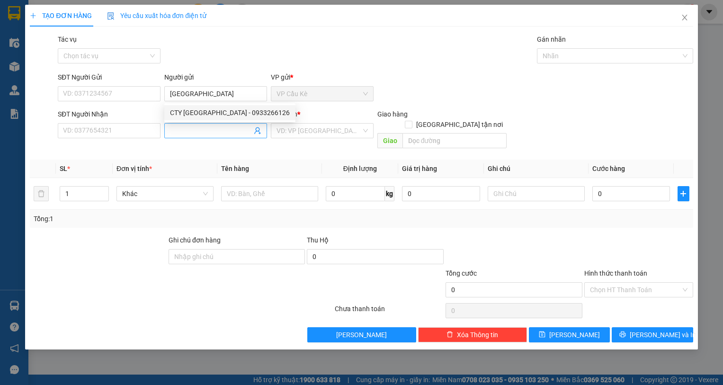
click at [189, 132] on input "Người nhận *" at bounding box center [211, 130] width 82 height 10
type input "DT"
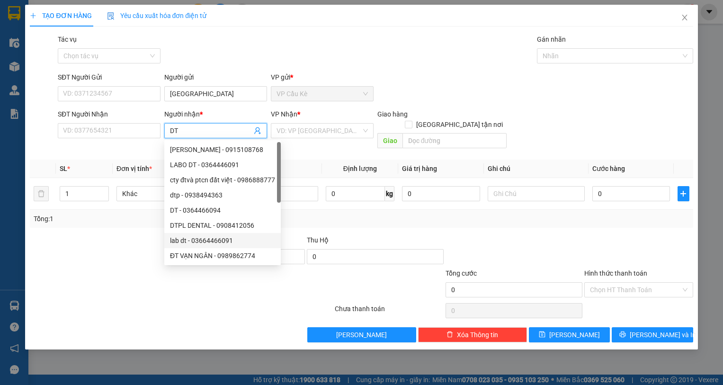
click at [248, 237] on div "lab dt - 03664466091" at bounding box center [222, 240] width 105 height 10
type input "03664466091"
type input "l"
type input "DT"
click at [242, 161] on div "LABO DT - 0364446091" at bounding box center [222, 165] width 105 height 10
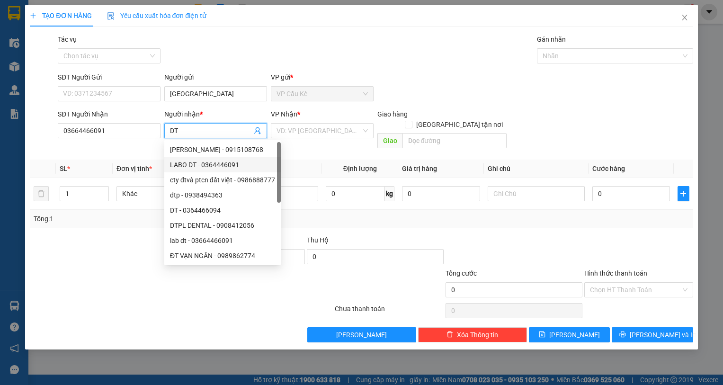
type input "0364446091"
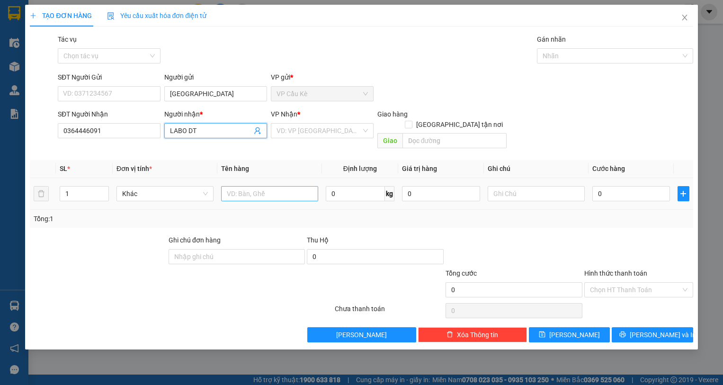
type input "LABO DT"
click at [282, 186] on input "text" at bounding box center [269, 193] width 97 height 15
type input "1 HỘP NHỎ KK"
type input "3"
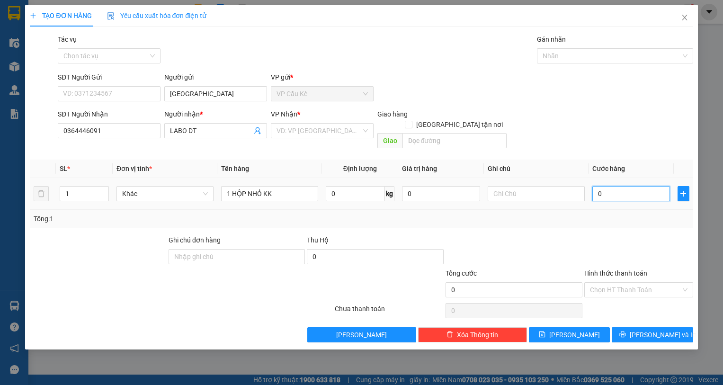
type input "3"
type input "35"
type input "35.000"
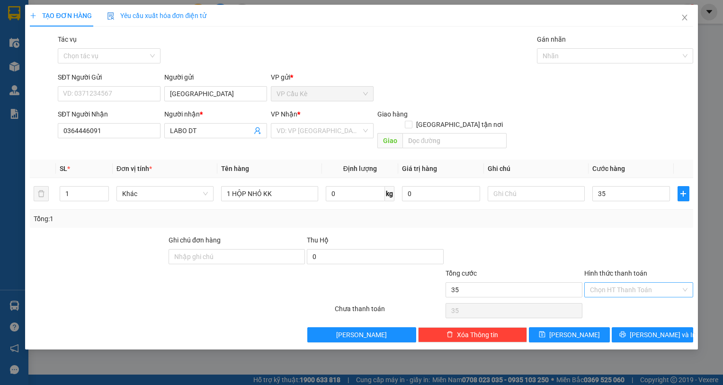
type input "35.000"
click at [661, 283] on input "Hình thức thanh toán" at bounding box center [635, 290] width 91 height 14
click at [661, 293] on div "Tại văn phòng" at bounding box center [639, 298] width 98 height 10
type input "0"
click at [658, 329] on span "[PERSON_NAME] và In" at bounding box center [663, 334] width 66 height 10
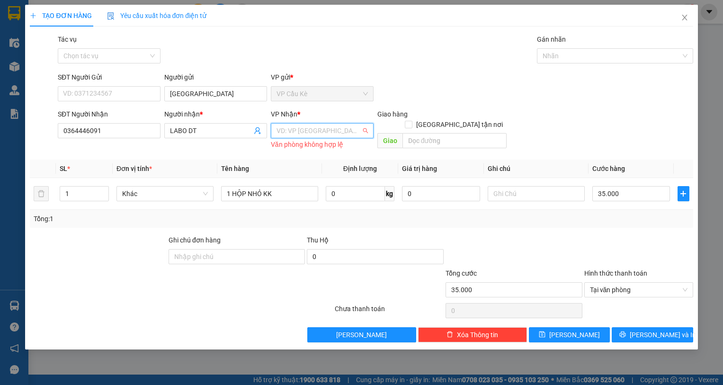
click at [316, 127] on input "search" at bounding box center [318, 131] width 85 height 14
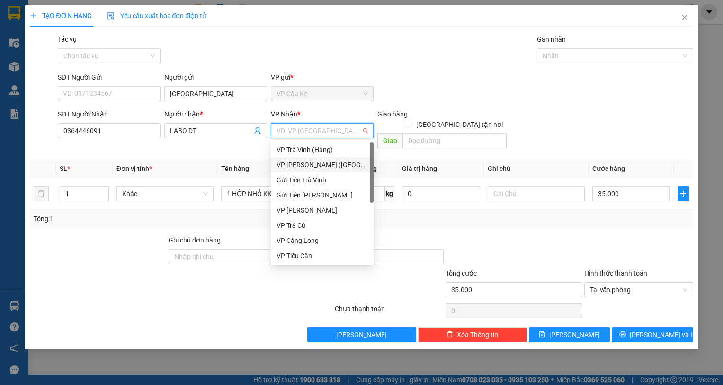
click at [332, 162] on div "VP [PERSON_NAME] ([GEOGRAPHIC_DATA])" at bounding box center [321, 165] width 91 height 10
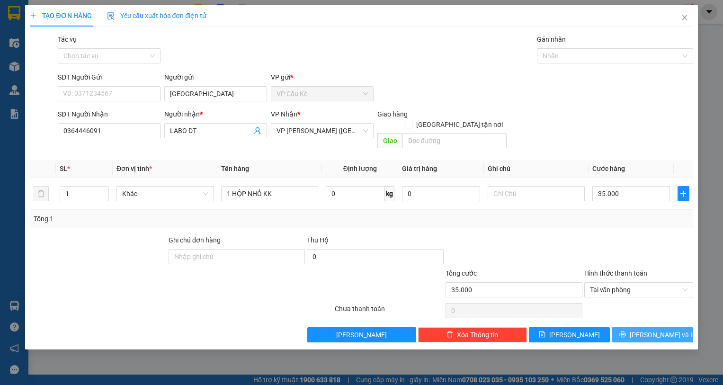
drag, startPoint x: 653, startPoint y: 322, endPoint x: 711, endPoint y: 296, distance: 63.8
click at [654, 329] on span "[PERSON_NAME] và In" at bounding box center [663, 334] width 66 height 10
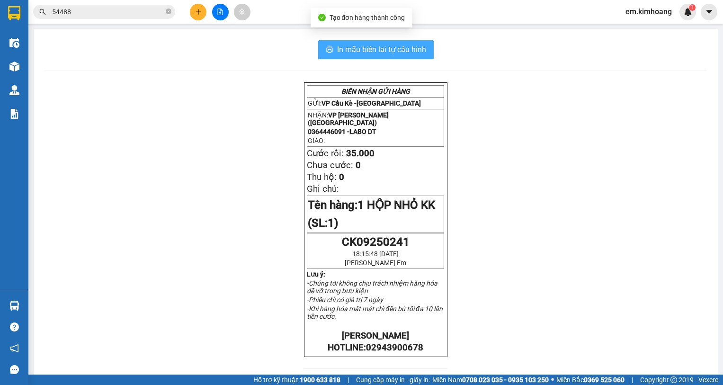
click at [369, 48] on span "In mẫu biên lai tự cấu hình" at bounding box center [381, 50] width 89 height 12
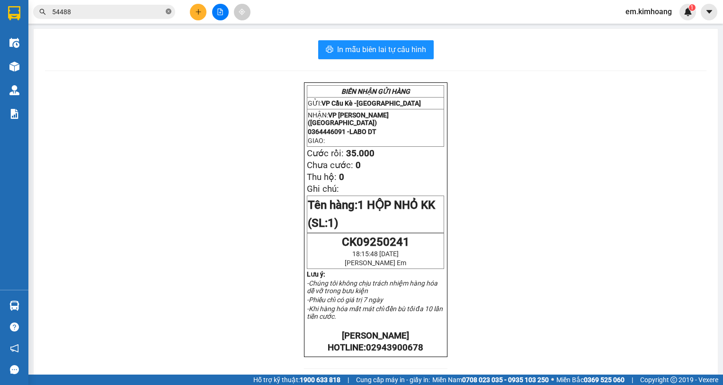
click at [166, 13] on icon "close-circle" at bounding box center [169, 12] width 6 height 6
click at [133, 16] on input "text" at bounding box center [108, 12] width 112 height 10
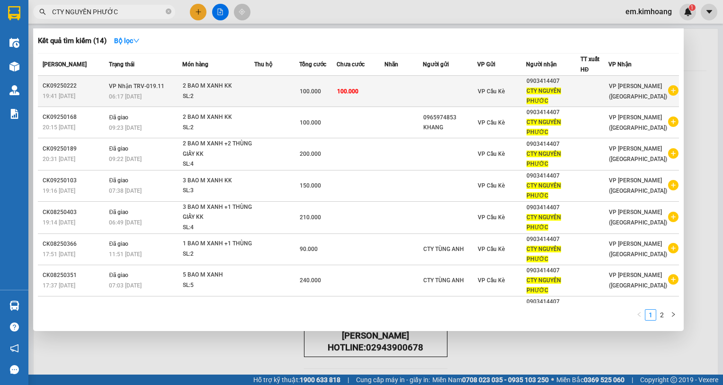
type input "CTY NGUYÊN PHƯỚC"
click at [669, 91] on icon "plus-circle" at bounding box center [673, 90] width 10 height 10
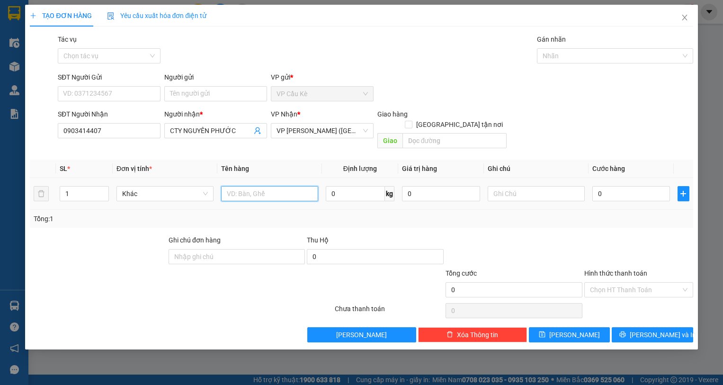
click at [252, 186] on input "text" at bounding box center [269, 193] width 97 height 15
type input "2"
click at [105, 190] on icon "up" at bounding box center [103, 191] width 3 height 3
click at [246, 187] on input "text" at bounding box center [269, 193] width 97 height 15
type input "2 BAO M XANH"
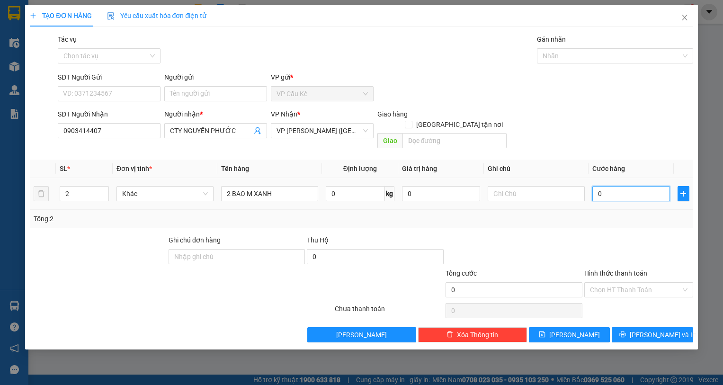
click at [643, 186] on input "0" at bounding box center [631, 193] width 78 height 15
type input "1"
type input "10"
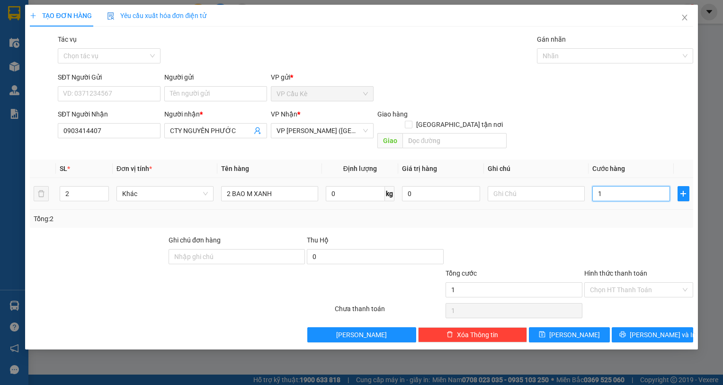
type input "10"
type input "100"
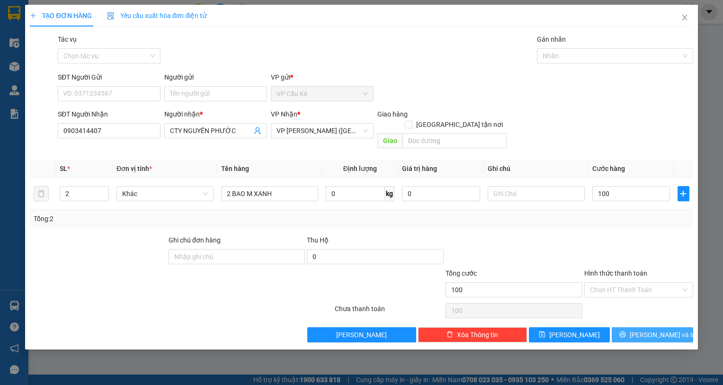
type input "100.000"
click at [654, 329] on span "[PERSON_NAME] và In" at bounding box center [663, 334] width 66 height 10
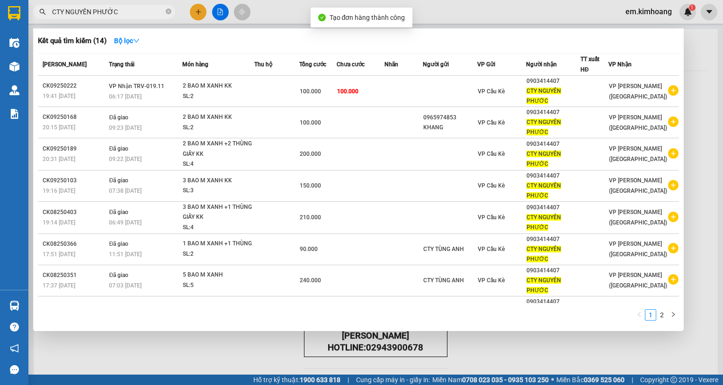
click at [491, 342] on div at bounding box center [361, 192] width 723 height 385
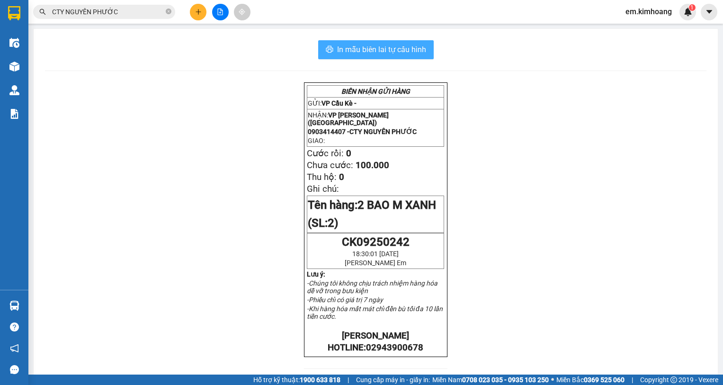
click at [385, 44] on span "In mẫu biên lai tự cấu hình" at bounding box center [381, 50] width 89 height 12
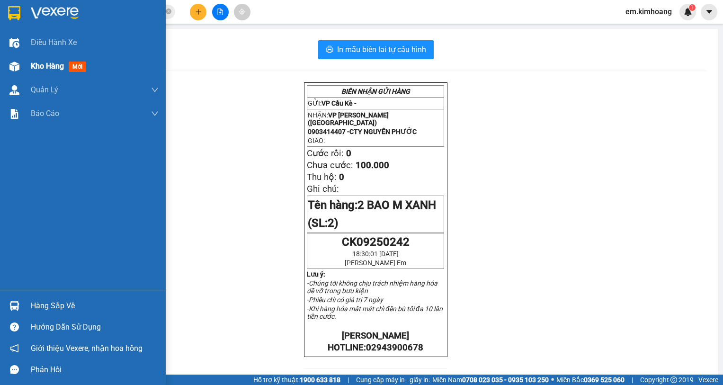
click at [26, 62] on div "Kho hàng mới" at bounding box center [83, 66] width 166 height 24
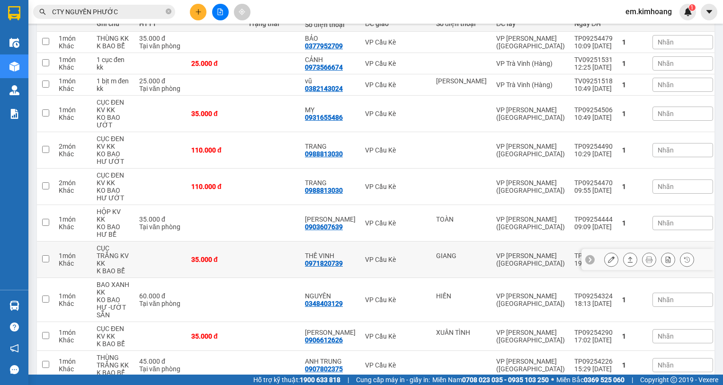
scroll to position [142, 0]
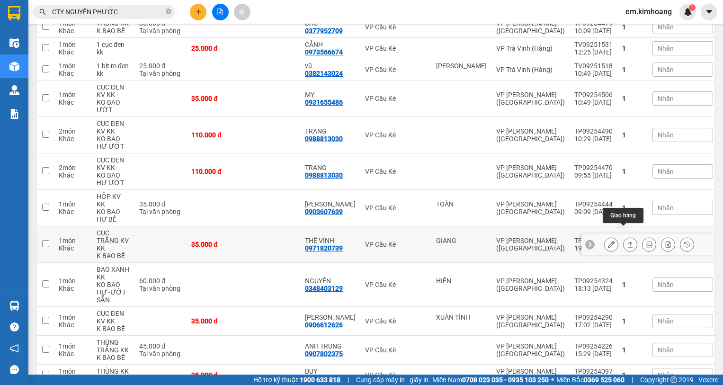
click at [627, 241] on icon at bounding box center [630, 244] width 7 height 7
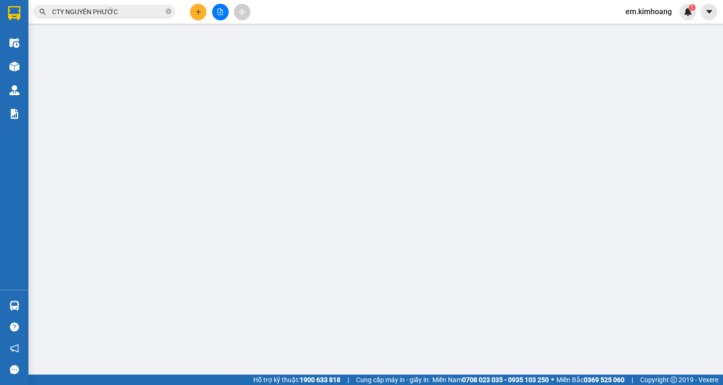
type input "GIANG"
type input "0971820739"
type input "THẾ VINH"
type input "35.000"
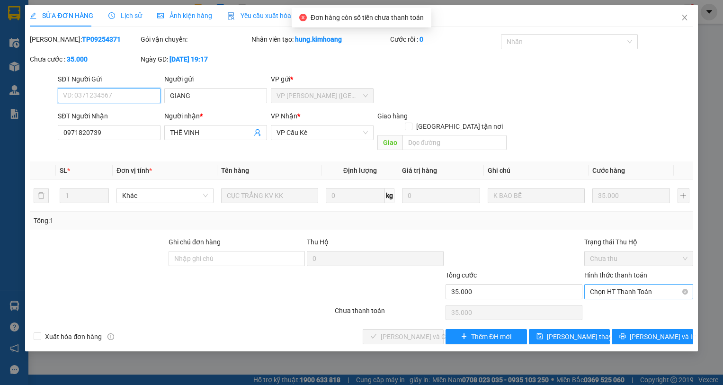
click at [617, 284] on span "Chọn HT Thanh Toán" at bounding box center [639, 291] width 98 height 14
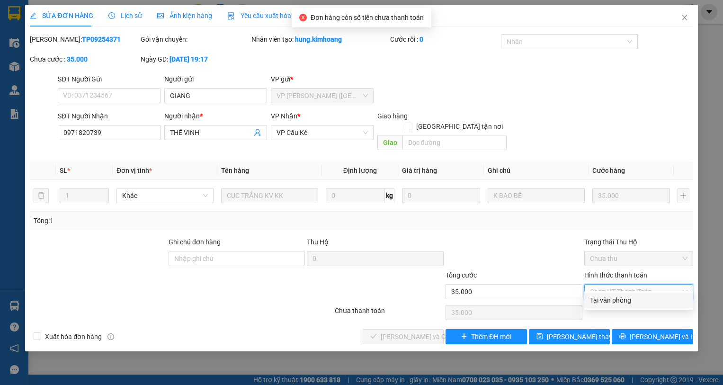
click at [622, 299] on div "Tại văn phòng" at bounding box center [639, 300] width 98 height 10
type input "0"
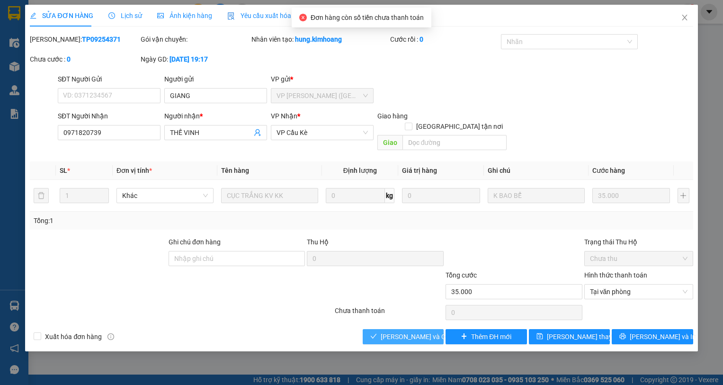
click at [426, 331] on span "[PERSON_NAME] và Giao hàng" at bounding box center [426, 336] width 91 height 10
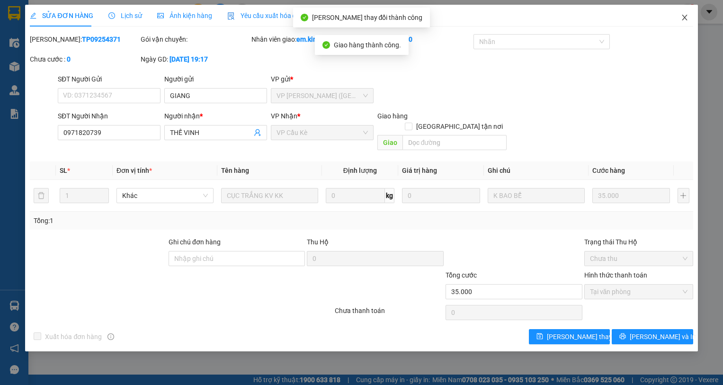
click at [684, 17] on icon "close" at bounding box center [685, 18] width 8 height 8
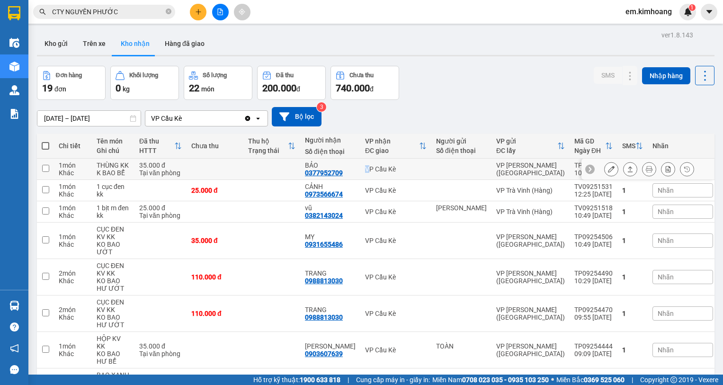
drag, startPoint x: 373, startPoint y: 160, endPoint x: 366, endPoint y: 155, distance: 8.5
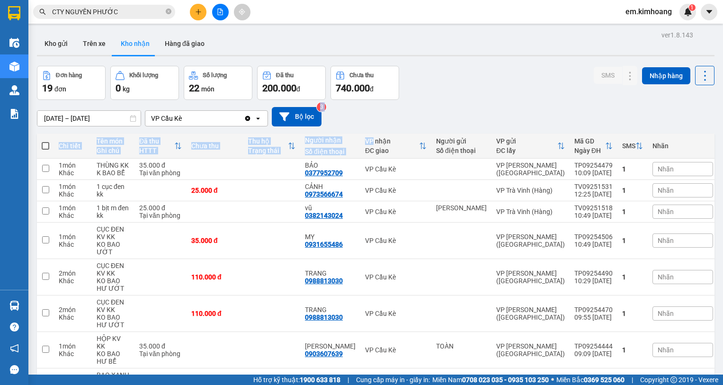
drag, startPoint x: 377, startPoint y: 139, endPoint x: 441, endPoint y: 117, distance: 67.7
click at [442, 116] on div "[DATE] – [DATE] Press the down arrow key to interact with the calendar and sele…" at bounding box center [375, 116] width 677 height 19
drag, startPoint x: 446, startPoint y: 99, endPoint x: 442, endPoint y: 107, distance: 9.1
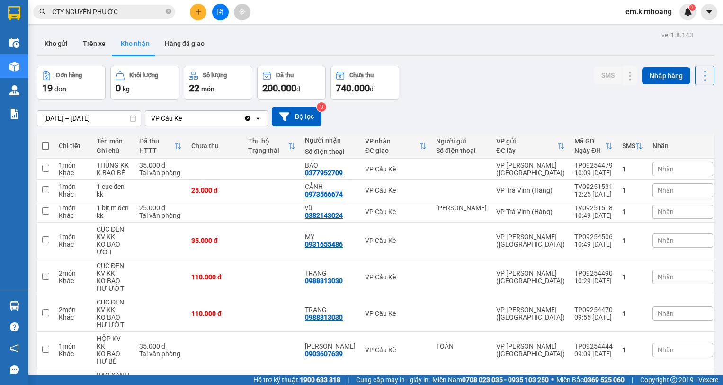
click at [441, 107] on div "[DATE] – [DATE] Press the down arrow key to interact with the calendar and sele…" at bounding box center [375, 116] width 677 height 19
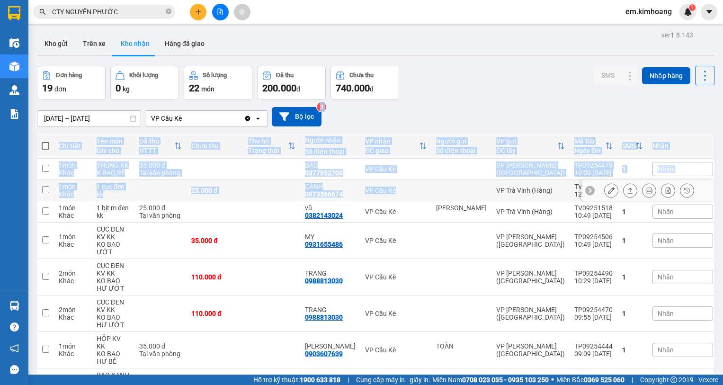
drag, startPoint x: 435, startPoint y: 155, endPoint x: 466, endPoint y: 180, distance: 39.0
click at [485, 166] on td at bounding box center [461, 169] width 60 height 21
checkbox input "true"
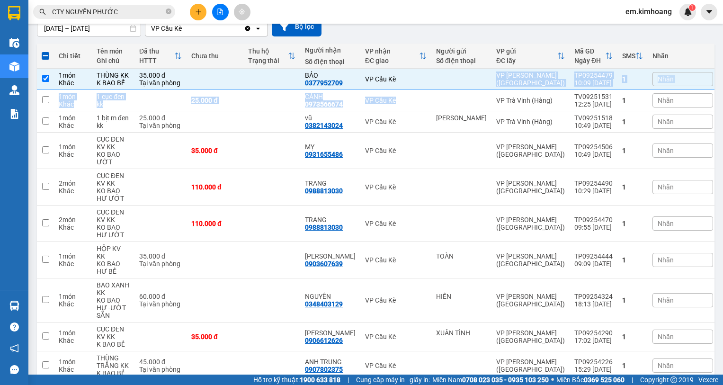
scroll to position [47, 0]
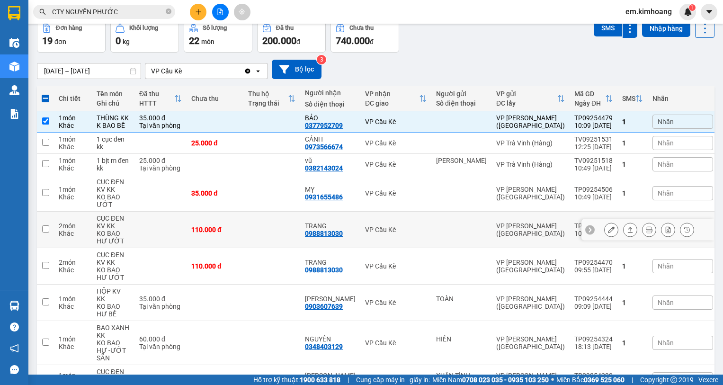
click at [427, 215] on td "VP Cầu Kè" at bounding box center [395, 230] width 71 height 36
checkbox input "true"
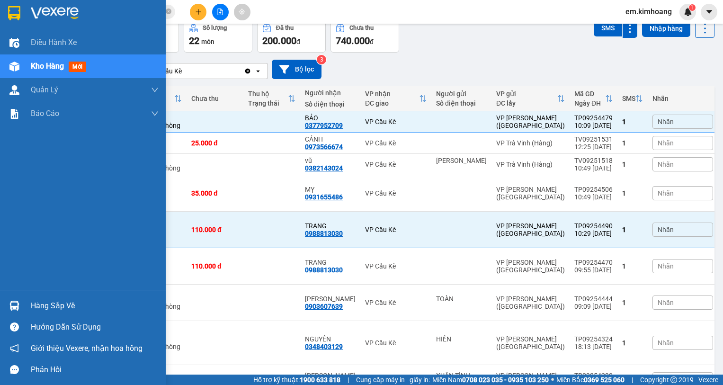
click at [8, 297] on div "Hàng sắp về" at bounding box center [83, 305] width 166 height 21
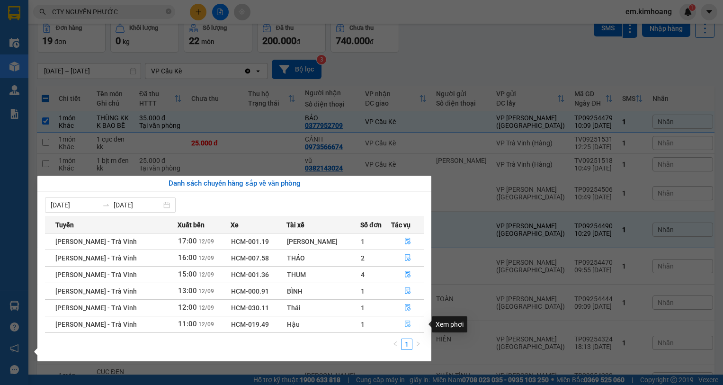
click at [402, 320] on button "button" at bounding box center [407, 324] width 32 height 15
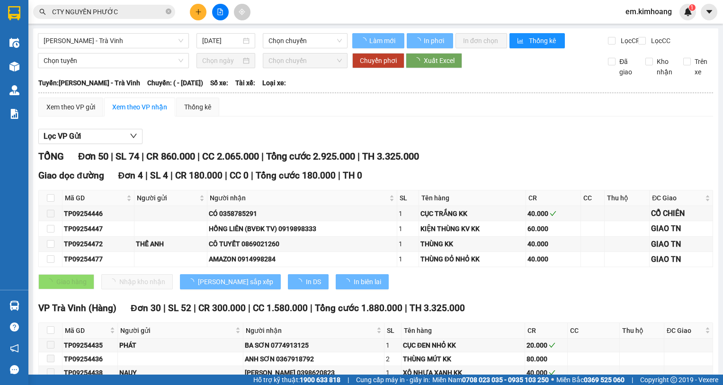
click at [442, 296] on div "Giao dọc đường Đơn 4 | SL 4 | CR 180.000 | CC 0 | Tổng cước 180.000 | TH 0 Mã G…" at bounding box center [375, 232] width 675 height 127
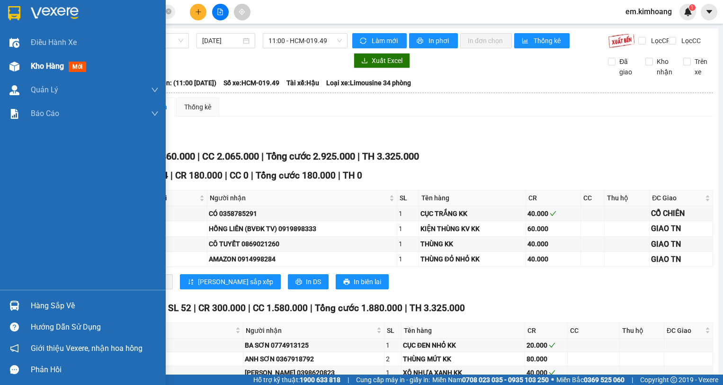
click at [50, 64] on span "Kho hàng" at bounding box center [47, 66] width 33 height 9
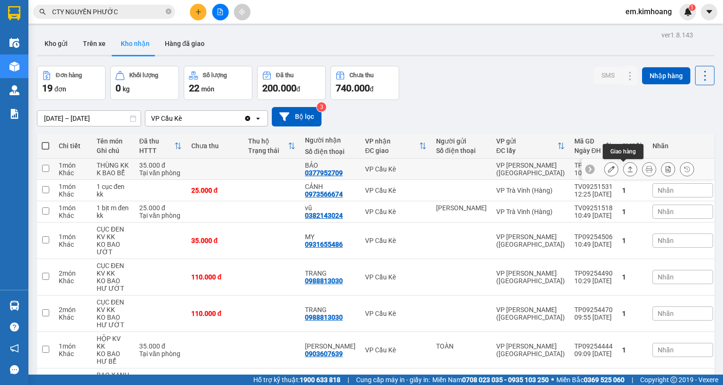
click at [627, 168] on icon at bounding box center [630, 169] width 7 height 7
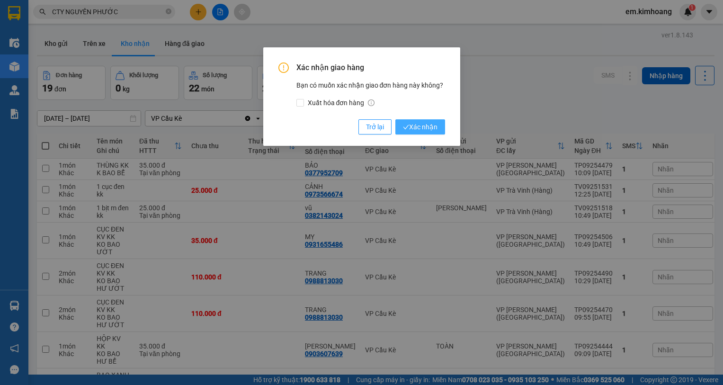
click at [408, 125] on icon "check" at bounding box center [406, 127] width 6 height 6
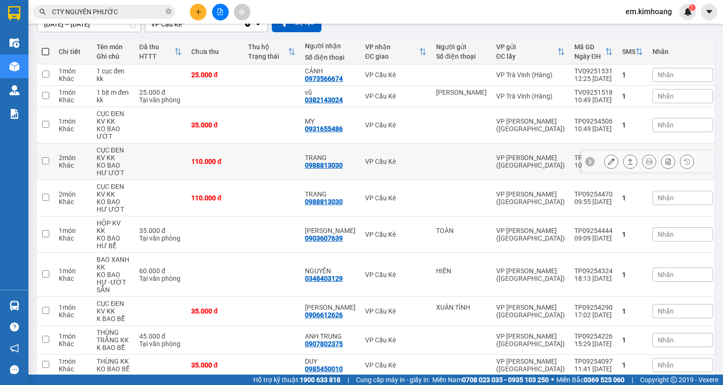
scroll to position [95, 0]
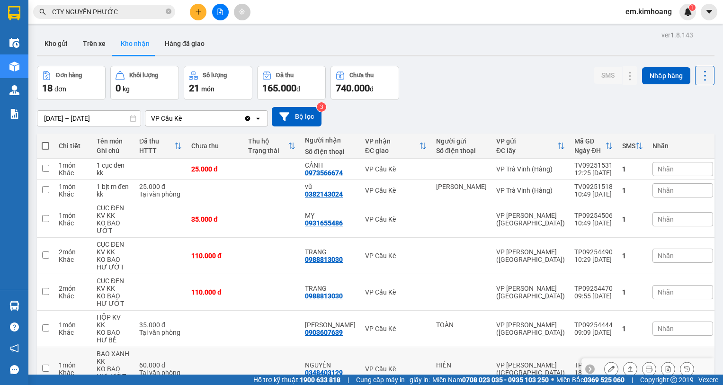
scroll to position [95, 0]
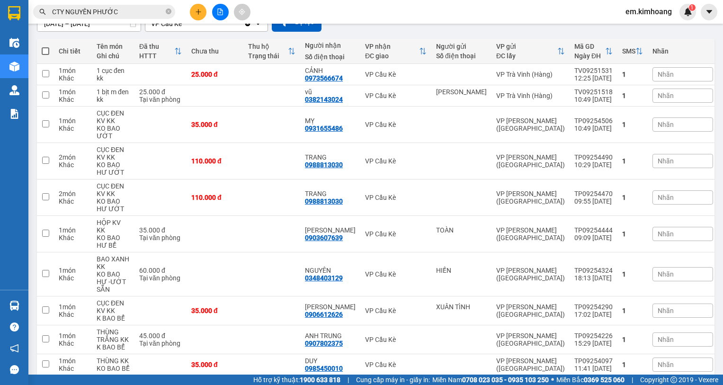
click at [410, 7] on div "Kết quả tìm kiếm ( 14 ) Bộ lọc Mã ĐH Trạng thái Món hàng Thu hộ Tổng cước Chưa …" at bounding box center [361, 12] width 723 height 24
click at [196, 11] on icon "plus" at bounding box center [198, 12] width 7 height 7
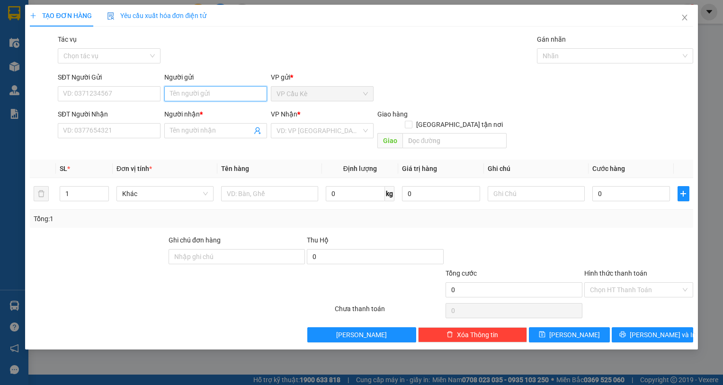
click at [214, 91] on input "Người gửi" at bounding box center [215, 93] width 103 height 15
type input "BS TRUYỀN"
click at [142, 116] on div "SĐT Người Nhận" at bounding box center [109, 114] width 103 height 10
click at [142, 123] on input "SĐT Người Nhận" at bounding box center [109, 130] width 103 height 15
click at [222, 131] on input "Người nhận *" at bounding box center [211, 130] width 82 height 10
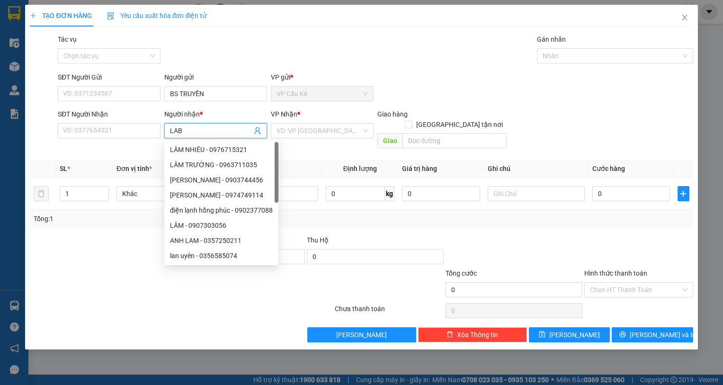
type input "LAB V"
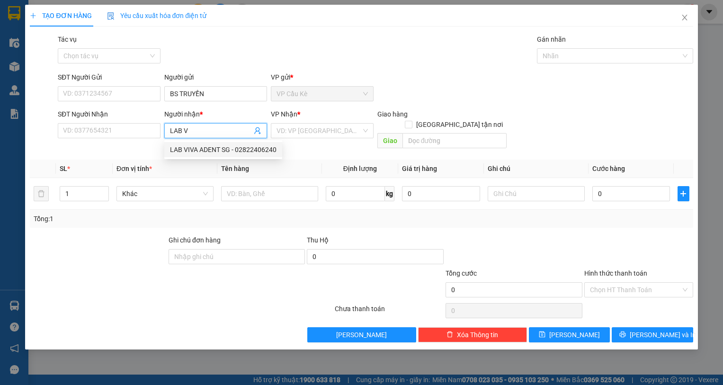
click at [208, 149] on div "LAB VIVA ADENT SG - 02822406240" at bounding box center [223, 149] width 107 height 10
type input "02822406240"
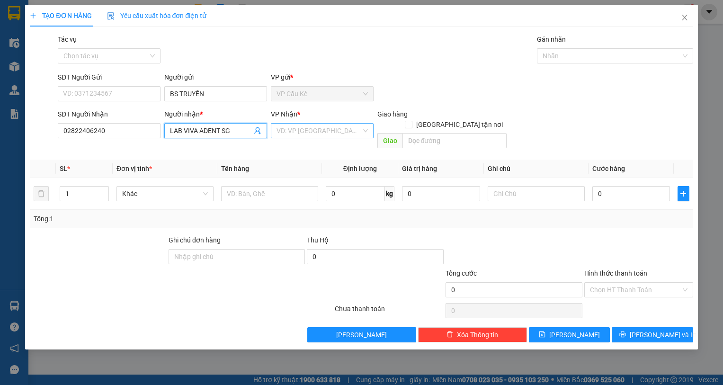
type input "LAB VIVA ADENT SG"
click at [313, 133] on input "search" at bounding box center [318, 131] width 85 height 14
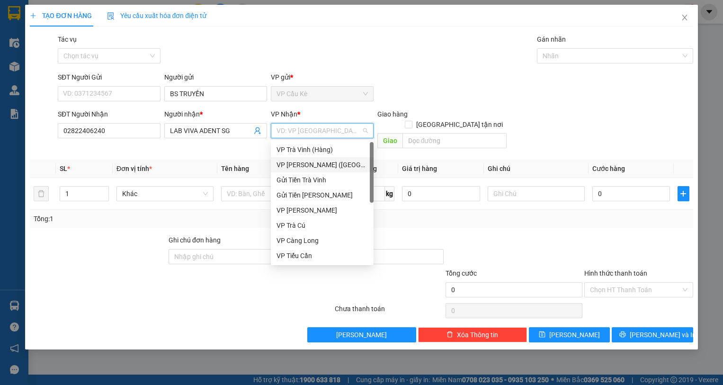
click at [311, 162] on div "VP [PERSON_NAME] ([GEOGRAPHIC_DATA])" at bounding box center [321, 165] width 91 height 10
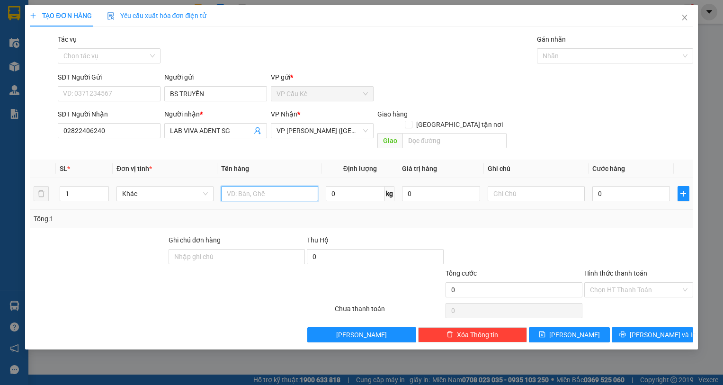
click at [266, 186] on input "text" at bounding box center [269, 193] width 97 height 15
type input "1 HỘP NHỎ KK"
click at [658, 186] on input "0" at bounding box center [631, 193] width 78 height 15
type input "3"
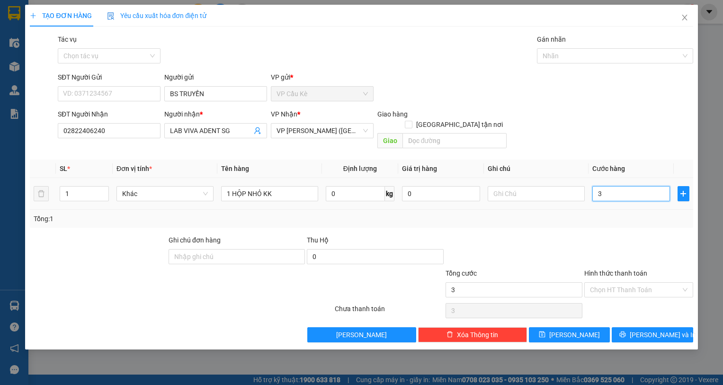
type input "3"
type input "35"
type input "35.000"
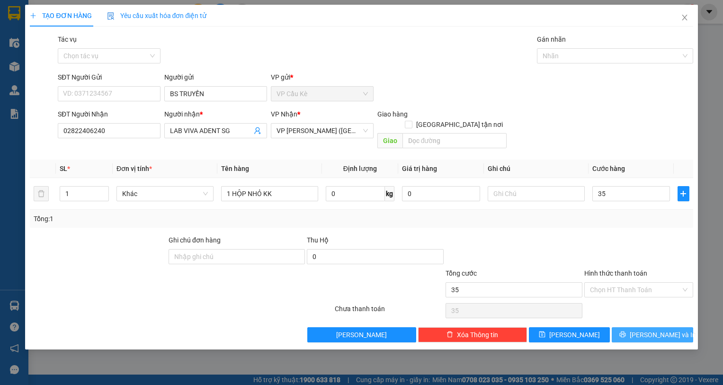
type input "35.000"
click at [626, 328] on button "[PERSON_NAME] và In" at bounding box center [652, 334] width 81 height 15
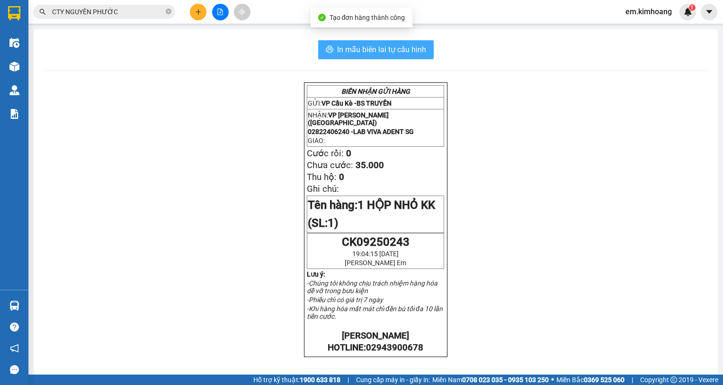
click at [396, 51] on span "In mẫu biên lai tự cấu hình" at bounding box center [381, 50] width 89 height 12
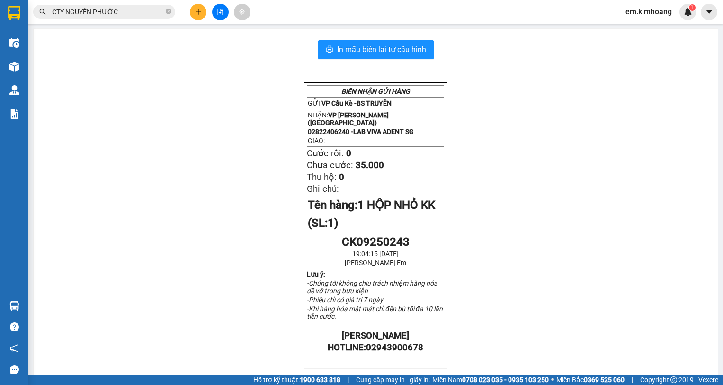
scroll to position [505, 0]
drag, startPoint x: 142, startPoint y: 128, endPoint x: 87, endPoint y: 138, distance: 55.7
click at [142, 128] on div "BIÊN NHẬN GỬI HÀNG GỬI: VP Cầu Kè - BS TRUYỀN NHẬN: VP Trần Phú (Hàng) 02822406…" at bounding box center [375, 356] width 661 height 549
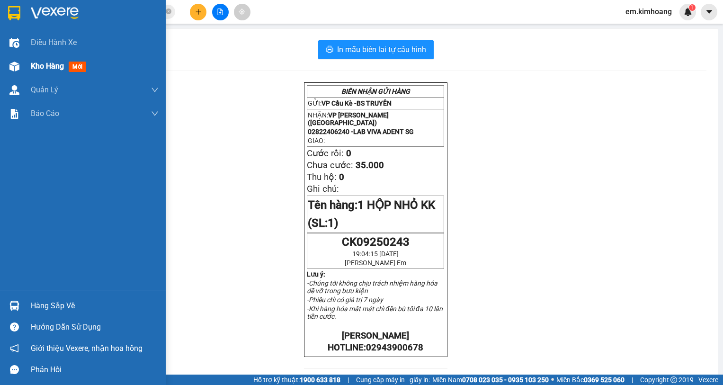
click at [45, 70] on span "Kho hàng" at bounding box center [47, 66] width 33 height 9
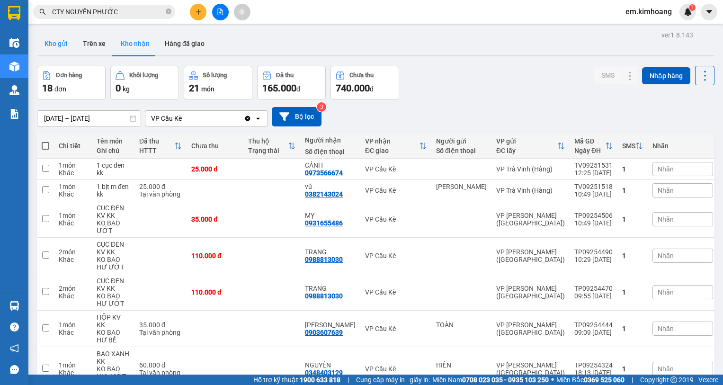
drag, startPoint x: 62, startPoint y: 45, endPoint x: 61, endPoint y: 54, distance: 9.6
click at [61, 51] on button "Kho gửi" at bounding box center [56, 43] width 38 height 23
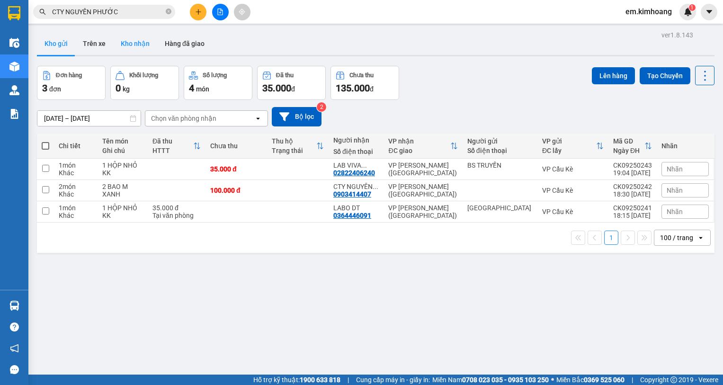
click at [137, 40] on button "Kho nhận" at bounding box center [135, 43] width 44 height 23
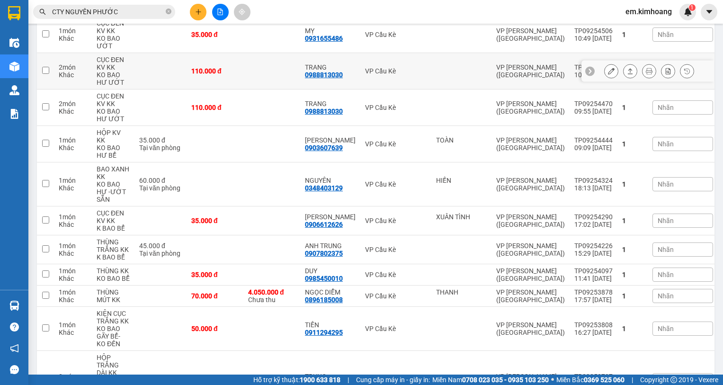
scroll to position [137, 0]
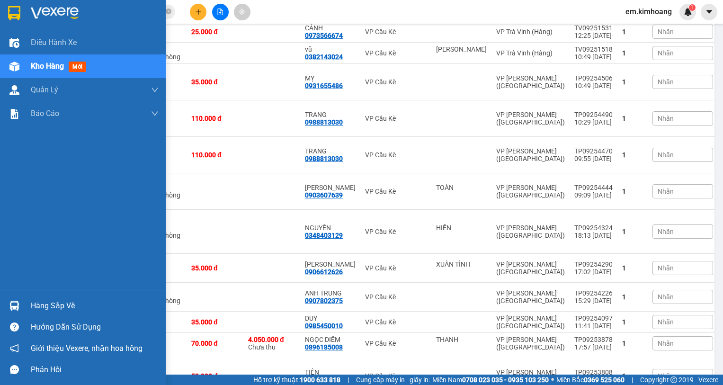
drag, startPoint x: 50, startPoint y: 308, endPoint x: 82, endPoint y: 315, distance: 33.0
click at [49, 307] on div "Hàng sắp về" at bounding box center [95, 306] width 128 height 14
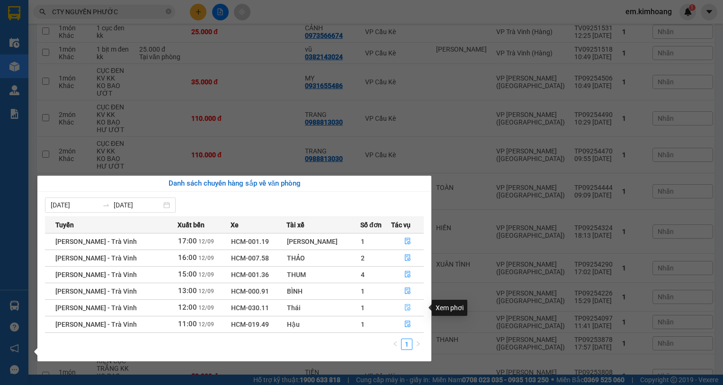
click at [405, 308] on icon "file-done" at bounding box center [407, 307] width 7 height 7
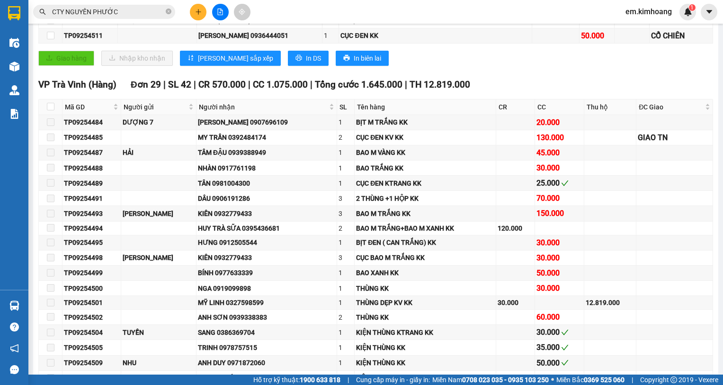
scroll to position [803, 0]
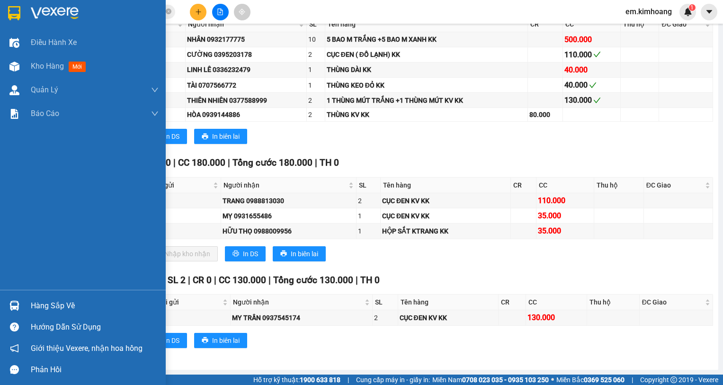
click at [60, 304] on div "Hàng sắp về" at bounding box center [95, 306] width 128 height 14
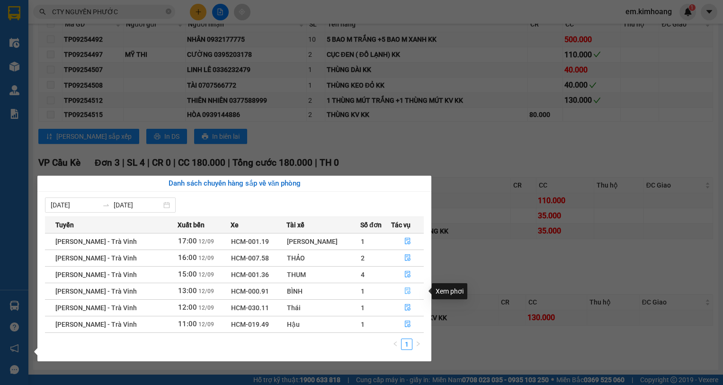
click at [407, 288] on icon "file-done" at bounding box center [408, 291] width 6 height 7
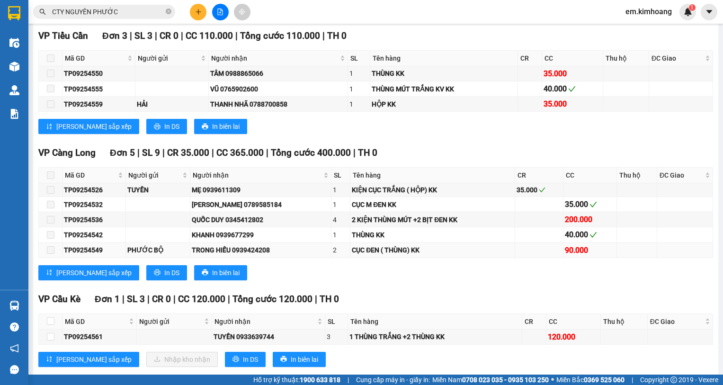
scroll to position [916, 0]
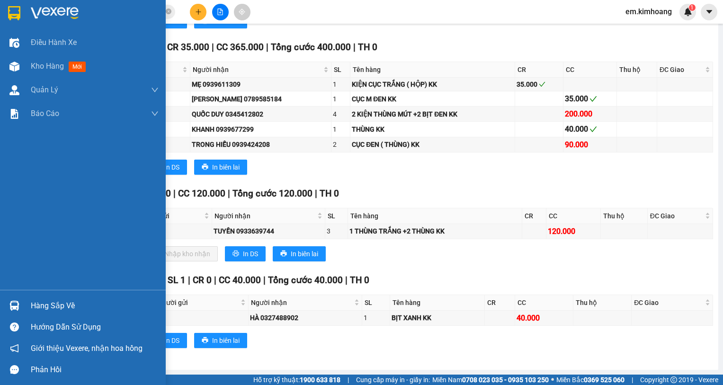
click at [62, 302] on div "Hàng sắp về" at bounding box center [95, 306] width 128 height 14
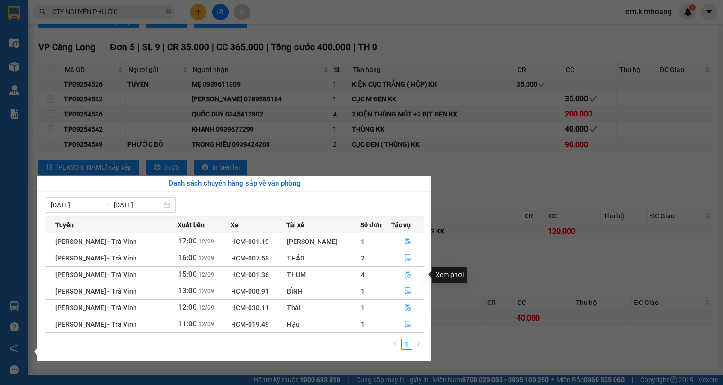
click at [405, 274] on icon "file-done" at bounding box center [407, 274] width 7 height 7
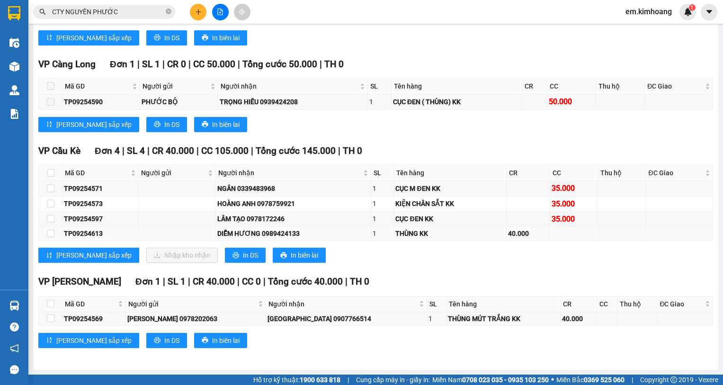
scroll to position [1219, 0]
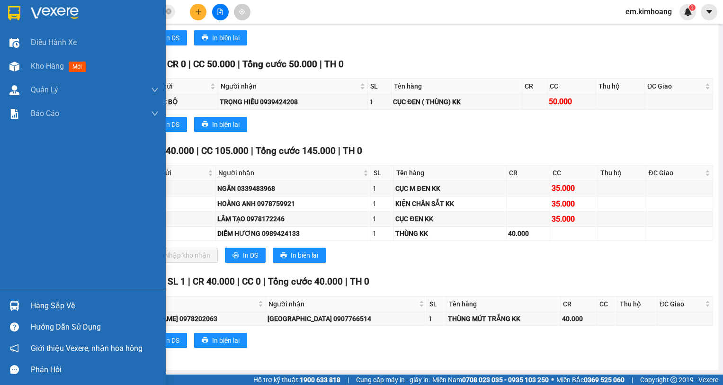
drag, startPoint x: 53, startPoint y: 306, endPoint x: 117, endPoint y: 302, distance: 64.0
click at [55, 306] on div "Hàng sắp về" at bounding box center [95, 306] width 128 height 14
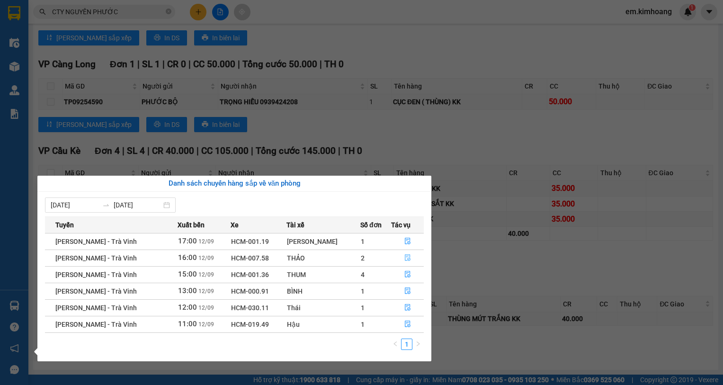
click at [405, 255] on icon "file-done" at bounding box center [408, 258] width 6 height 7
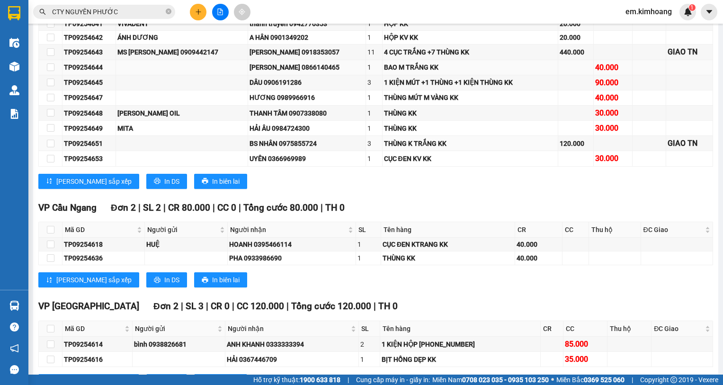
scroll to position [414, 0]
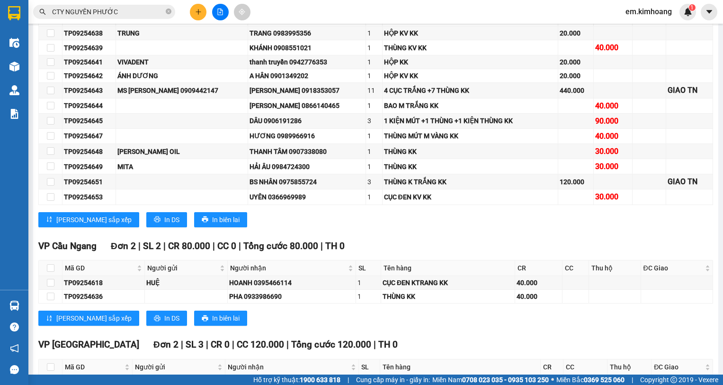
click at [136, 8] on input "CTY NGUYÊN PHƯỚC" at bounding box center [108, 12] width 112 height 10
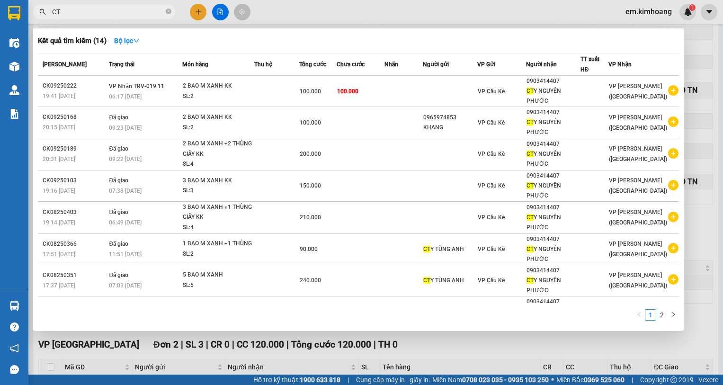
type input "C"
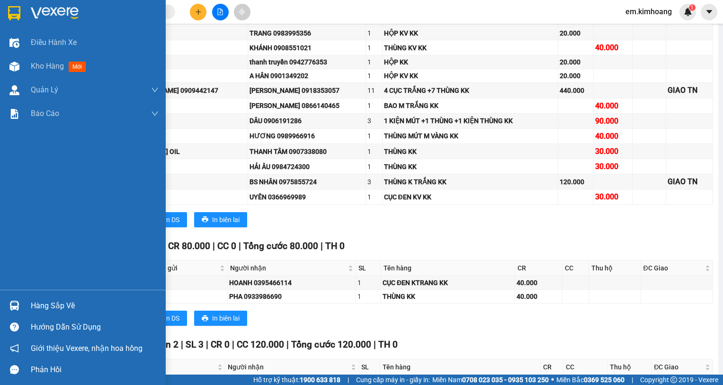
drag, startPoint x: 52, startPoint y: 309, endPoint x: 101, endPoint y: 297, distance: 50.1
click at [52, 308] on div "Hàng sắp về" at bounding box center [95, 306] width 128 height 14
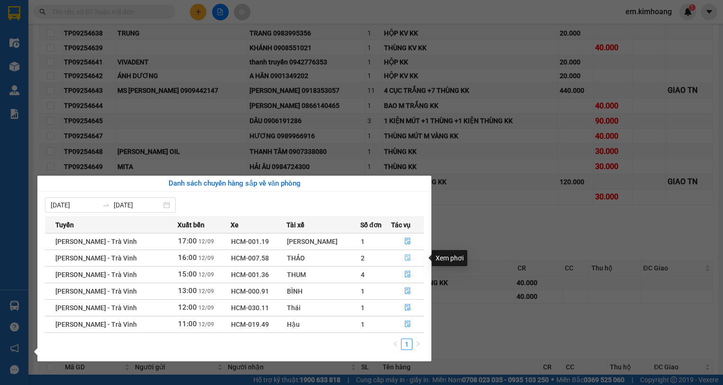
drag, startPoint x: 405, startPoint y: 255, endPoint x: 413, endPoint y: 253, distance: 8.7
click at [406, 255] on icon "file-done" at bounding box center [407, 257] width 7 height 7
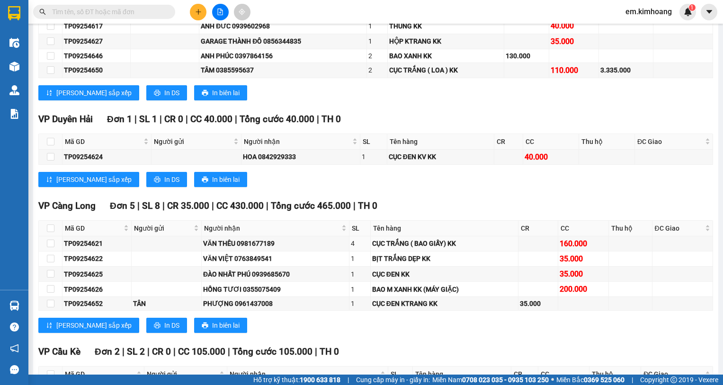
scroll to position [982, 0]
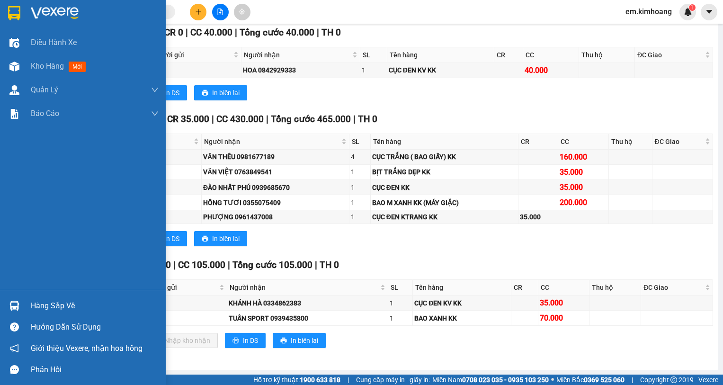
click at [43, 299] on div "Hàng sắp về" at bounding box center [95, 306] width 128 height 14
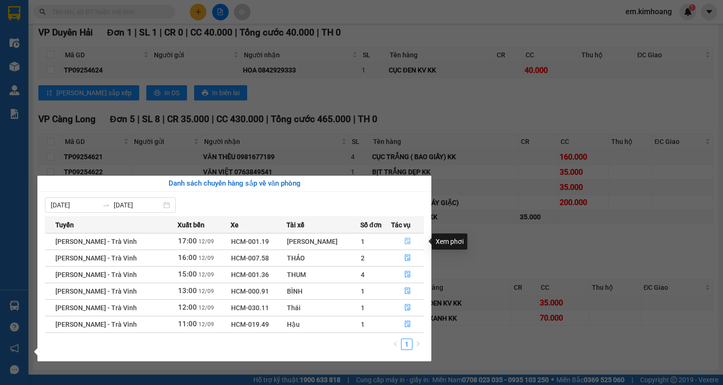
click at [408, 241] on icon "file-done" at bounding box center [407, 241] width 7 height 7
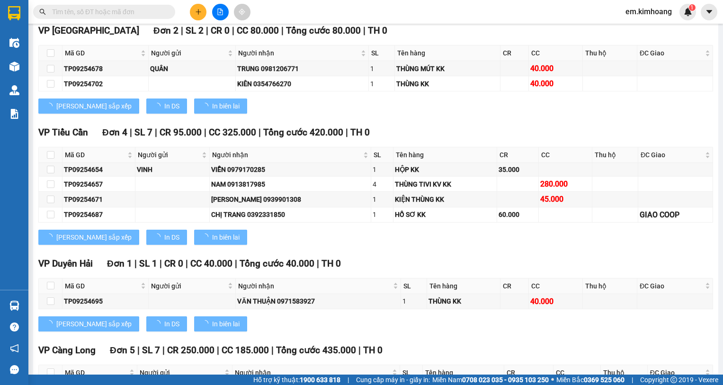
scroll to position [1206, 0]
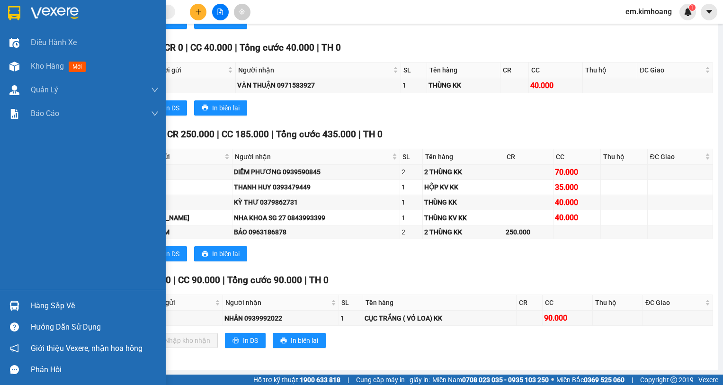
drag, startPoint x: 59, startPoint y: 303, endPoint x: 99, endPoint y: 316, distance: 41.8
click at [60, 303] on div "Hàng sắp về" at bounding box center [95, 306] width 128 height 14
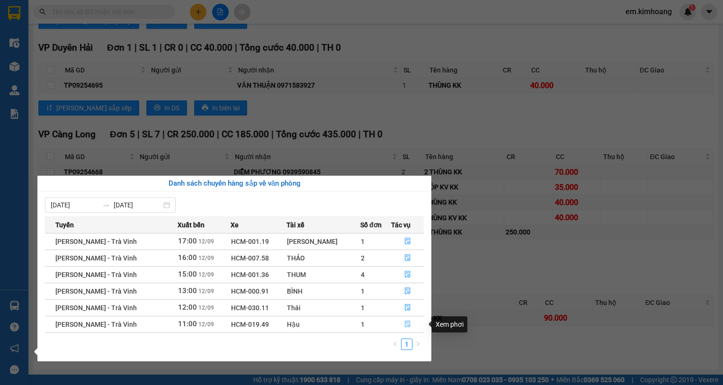
click at [405, 324] on icon "file-done" at bounding box center [407, 323] width 7 height 7
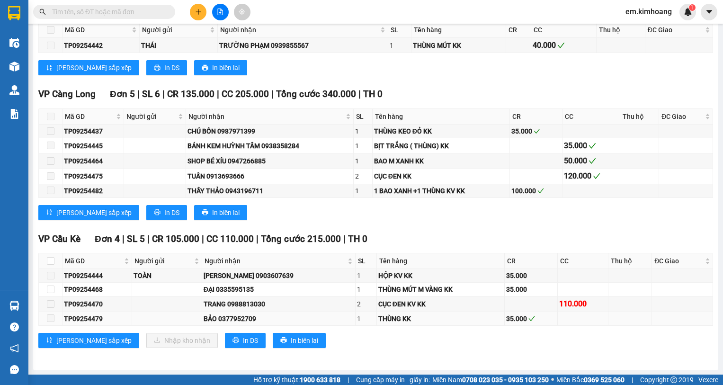
scroll to position [1058, 0]
click at [142, 10] on input "text" at bounding box center [108, 12] width 112 height 10
type input "4"
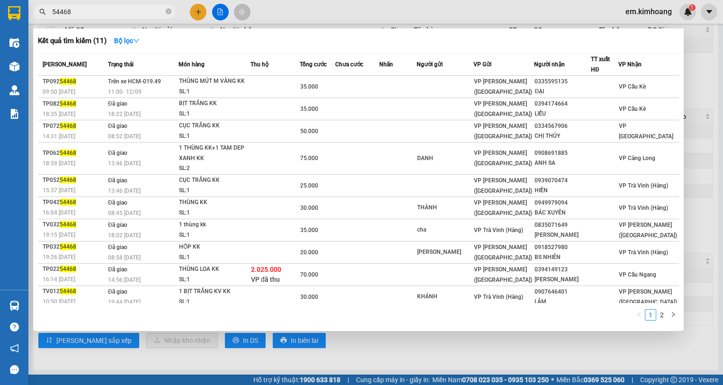
type input "54468"
click at [677, 337] on div at bounding box center [361, 192] width 723 height 385
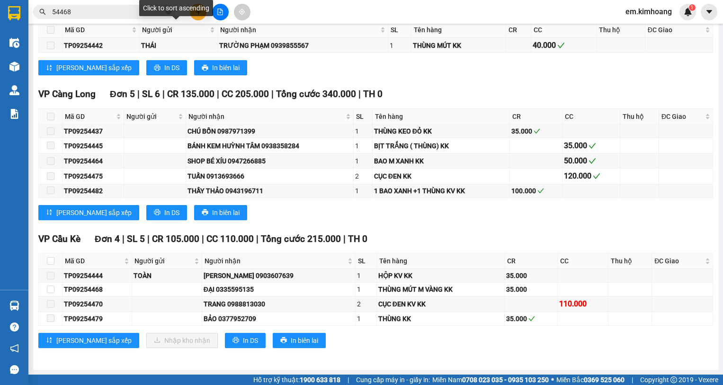
click at [197, 16] on div "Click to sort ascending" at bounding box center [176, 11] width 74 height 23
click at [202, 10] on button at bounding box center [198, 12] width 17 height 17
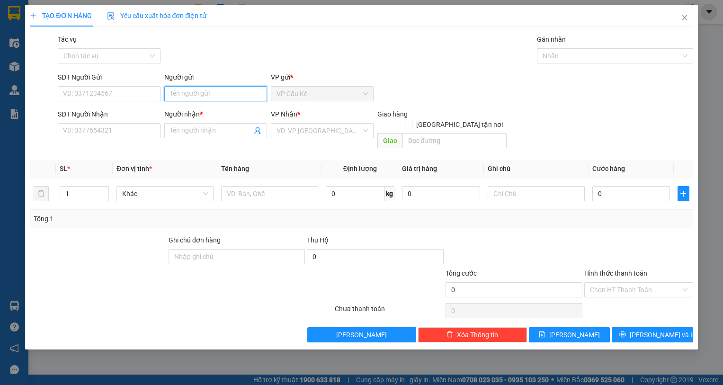
click at [230, 93] on input "Người gửi" at bounding box center [215, 93] width 103 height 15
type input "A"
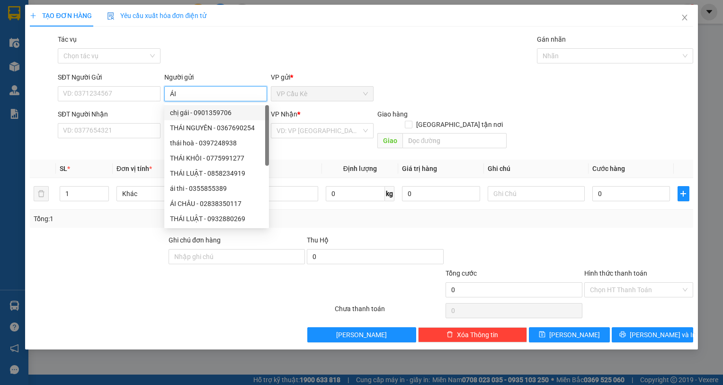
type input "ÁI"
drag, startPoint x: 141, startPoint y: 107, endPoint x: 151, endPoint y: 116, distance: 12.8
click at [144, 111] on form "SĐT Người Gửi VD: 0371234567 Người gửi ÁI VP gửi * VP Cầu Kè SĐT Người Nhận VD:…" at bounding box center [361, 112] width 663 height 80
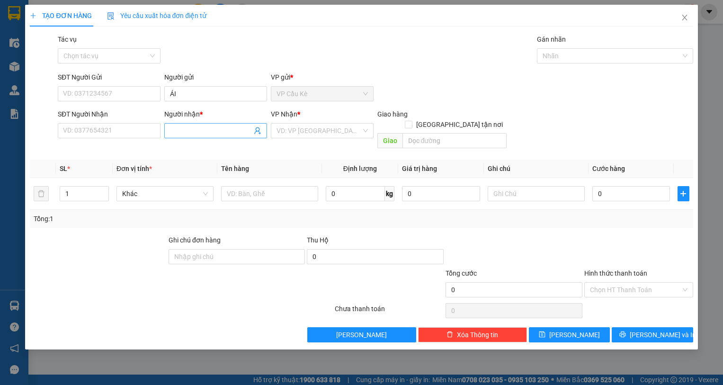
click at [179, 131] on input "Người nhận *" at bounding box center [211, 130] width 82 height 10
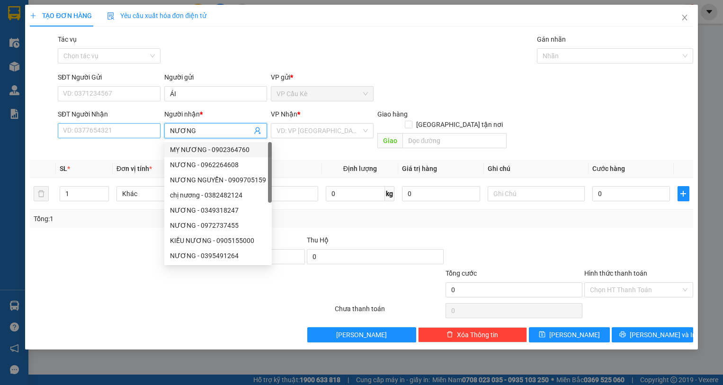
type input "NƯƠNG"
click at [123, 129] on input "SĐT Người Nhận" at bounding box center [109, 130] width 103 height 15
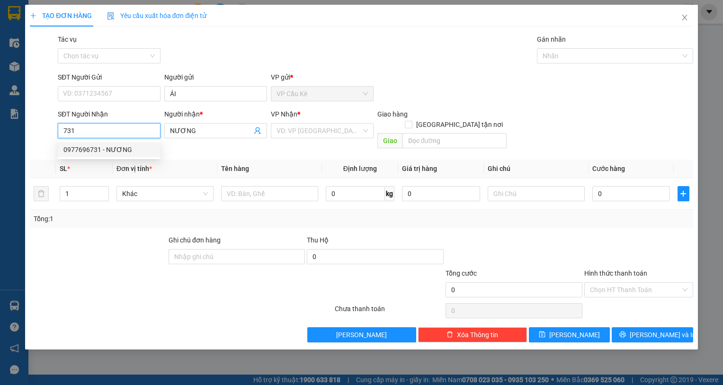
click at [146, 149] on div "0977696731 - NƯƠNG" at bounding box center [108, 149] width 91 height 10
type input "0977696731"
type input "40.000"
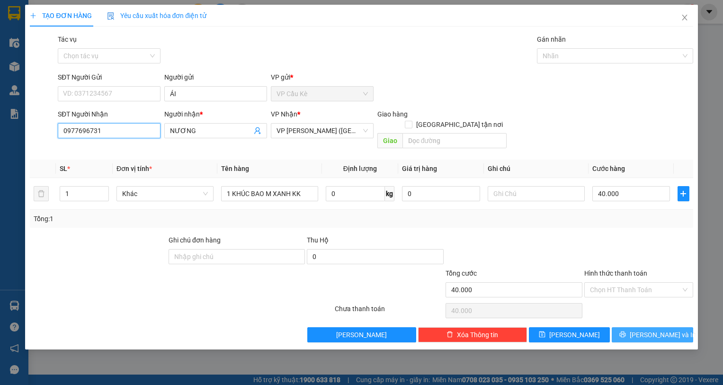
type input "0977696731"
drag, startPoint x: 643, startPoint y: 322, endPoint x: 441, endPoint y: 210, distance: 230.9
click at [642, 327] on button "[PERSON_NAME] và In" at bounding box center [652, 334] width 81 height 15
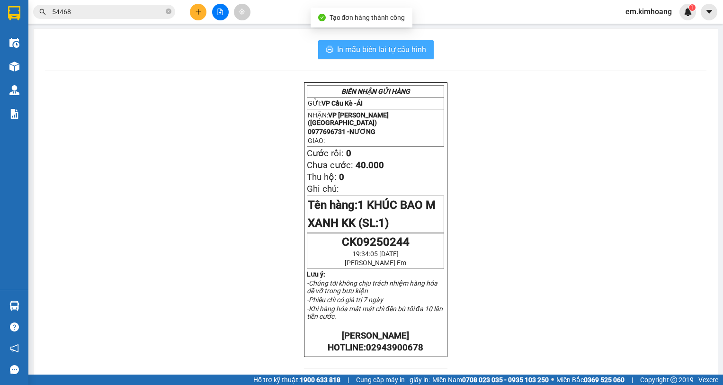
drag, startPoint x: 363, startPoint y: 42, endPoint x: 457, endPoint y: 132, distance: 130.9
click at [365, 48] on button "In mẫu biên lai tự cấu hình" at bounding box center [376, 49] width 116 height 19
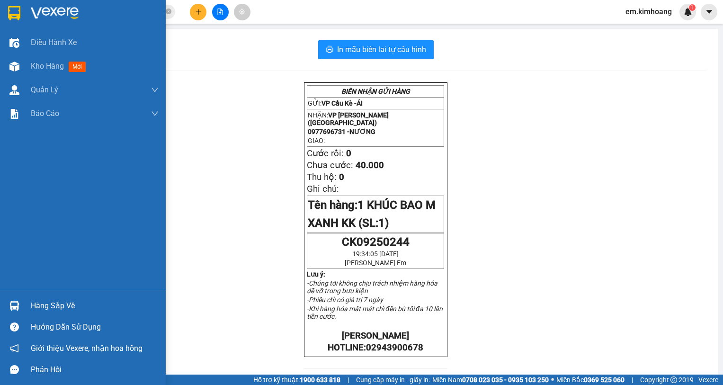
click at [54, 304] on div "Hàng sắp về" at bounding box center [95, 306] width 128 height 14
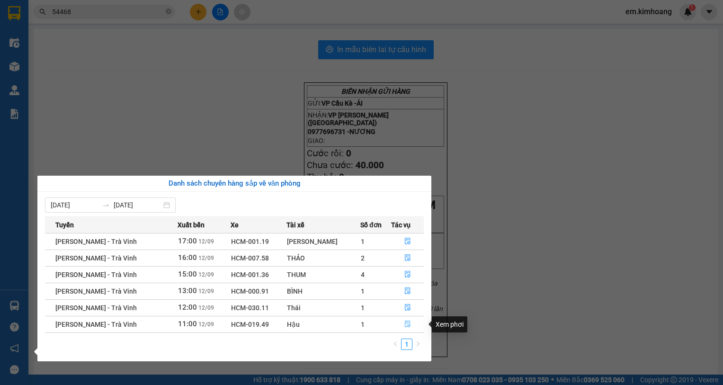
click at [400, 324] on button "button" at bounding box center [407, 324] width 32 height 15
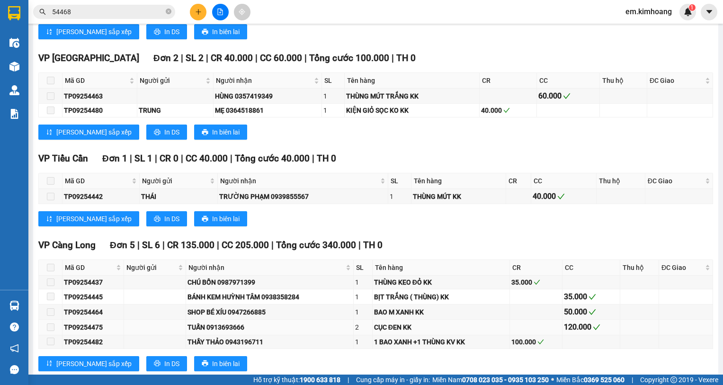
scroll to position [1058, 0]
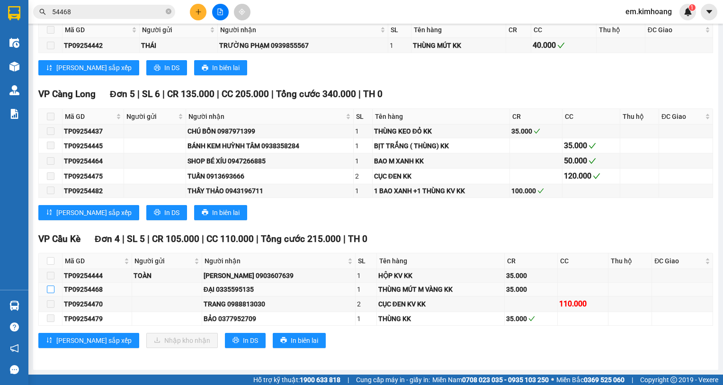
click at [52, 291] on input "checkbox" at bounding box center [51, 289] width 8 height 8
checkbox input "true"
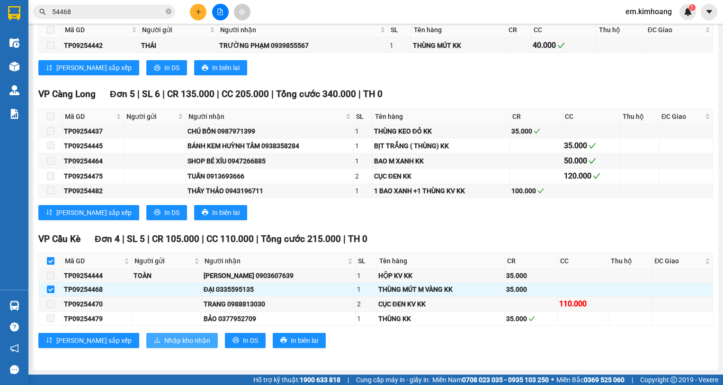
click at [164, 339] on span "Nhập kho nhận" at bounding box center [187, 340] width 46 height 10
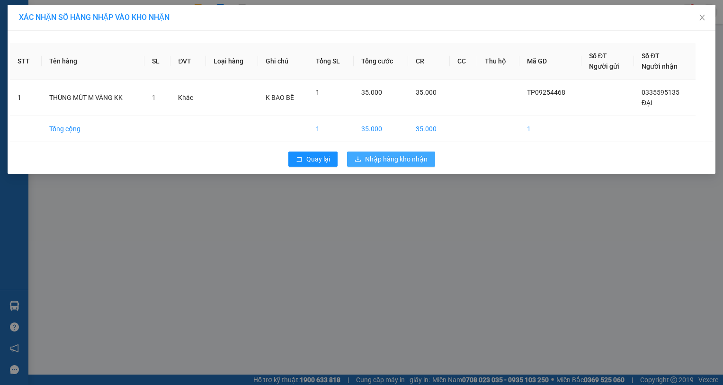
click at [392, 161] on span "Nhập hàng kho nhận" at bounding box center [396, 159] width 62 height 10
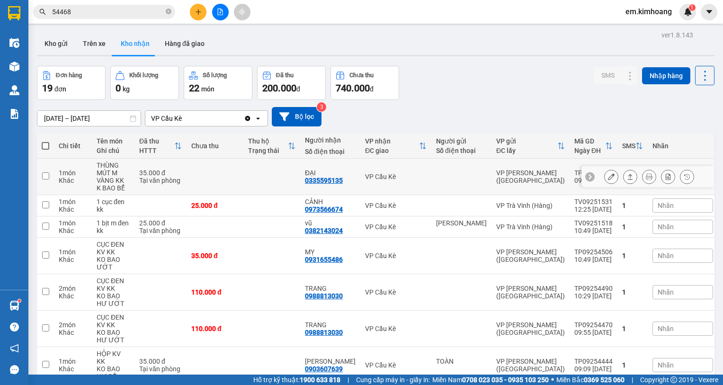
click at [92, 184] on td "1 món Khác" at bounding box center [73, 177] width 38 height 36
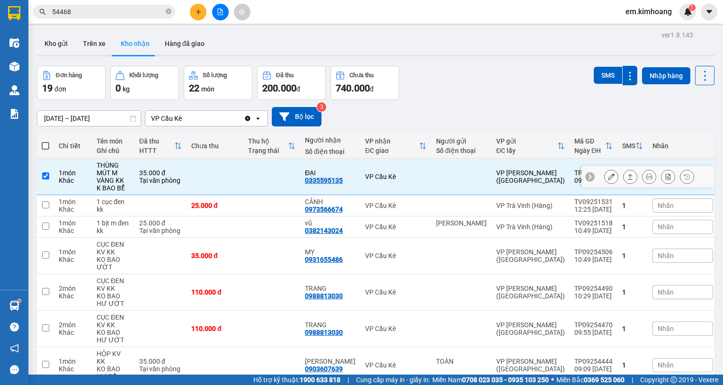
click at [92, 184] on td "1 món Khác" at bounding box center [73, 177] width 38 height 36
checkbox input "false"
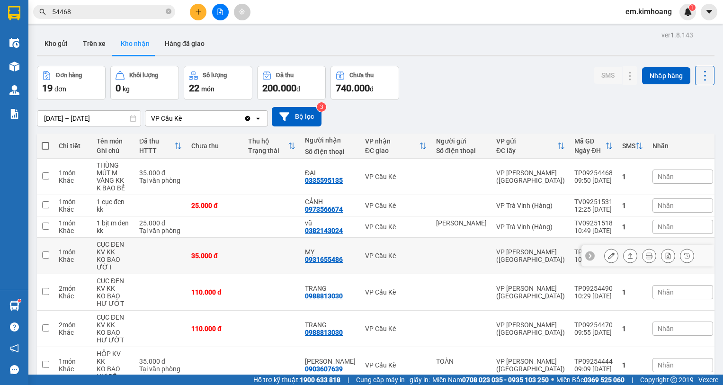
click at [153, 238] on td at bounding box center [160, 256] width 52 height 36
checkbox input "true"
click at [151, 235] on td "25.000 đ Tại văn phòng" at bounding box center [160, 226] width 52 height 21
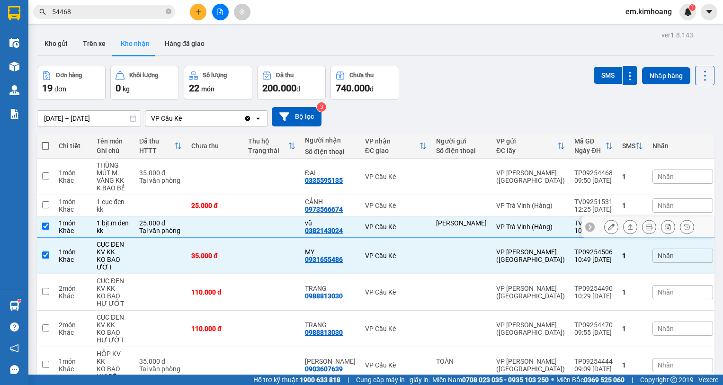
checkbox input "true"
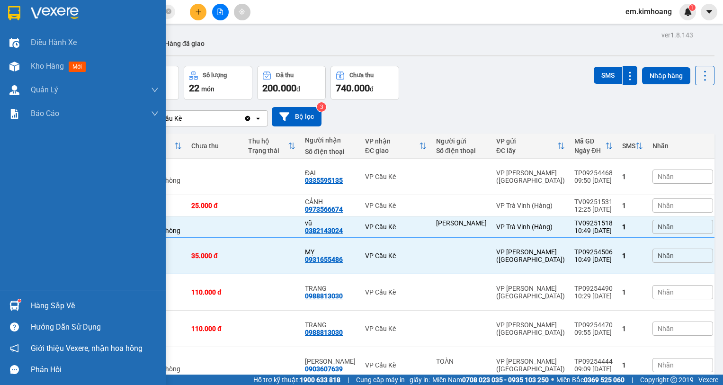
click at [62, 303] on div "Hàng sắp về" at bounding box center [95, 306] width 128 height 14
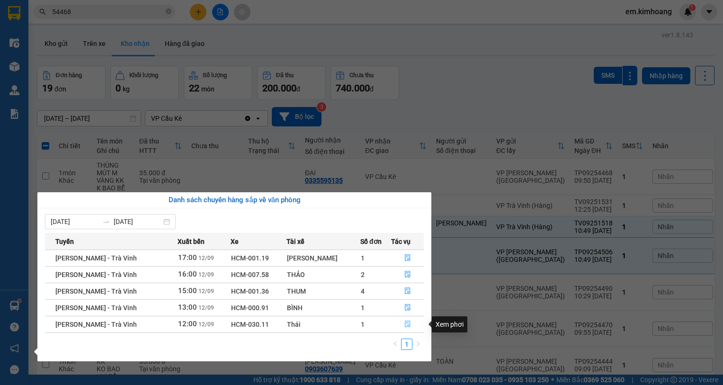
click at [405, 322] on icon "file-done" at bounding box center [408, 324] width 6 height 7
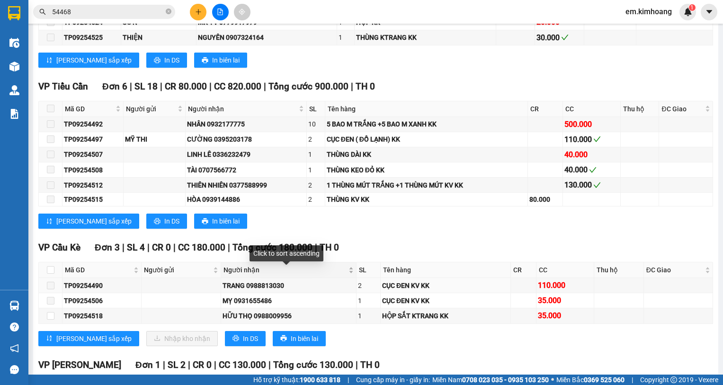
scroll to position [803, 0]
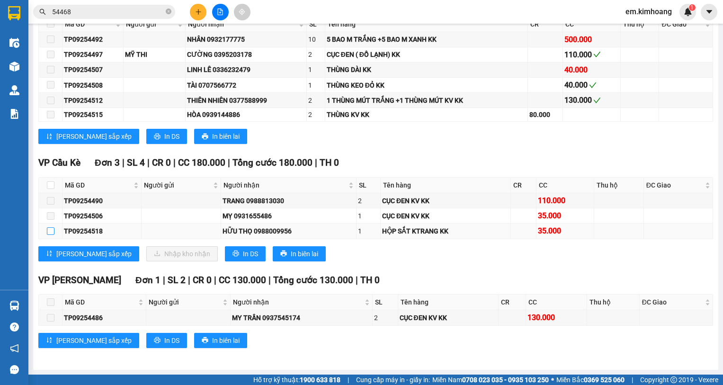
click at [52, 230] on input "checkbox" at bounding box center [51, 231] width 8 height 8
checkbox input "true"
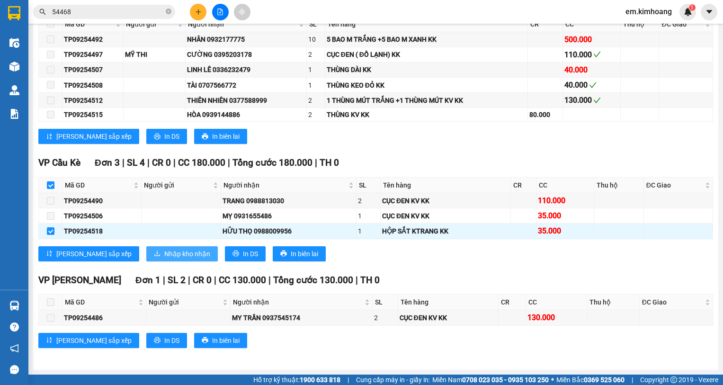
click at [164, 256] on span "Nhập kho nhận" at bounding box center [187, 254] width 46 height 10
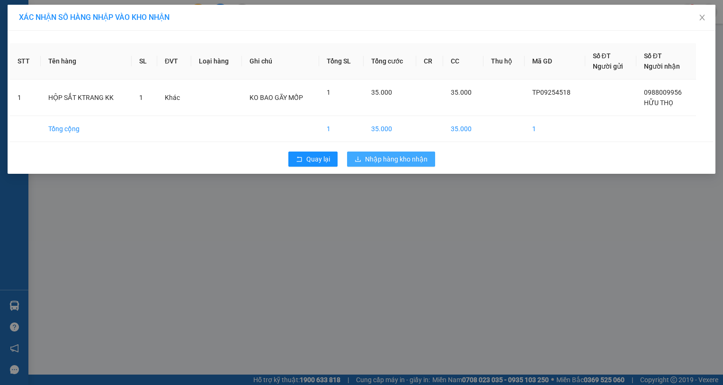
drag, startPoint x: 374, startPoint y: 157, endPoint x: 371, endPoint y: 174, distance: 17.9
click at [376, 163] on span "Nhập hàng kho nhận" at bounding box center [396, 159] width 62 height 10
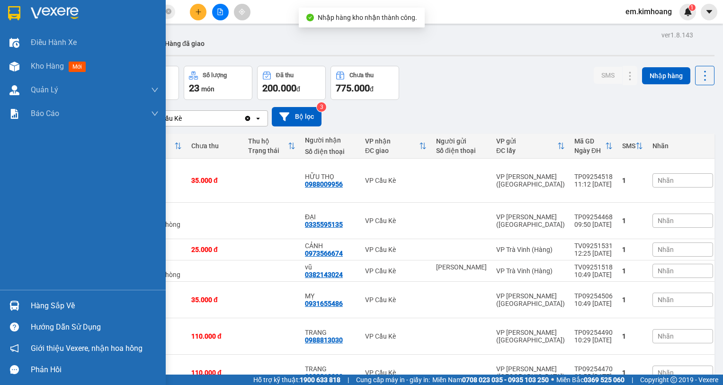
drag, startPoint x: 41, startPoint y: 307, endPoint x: 140, endPoint y: 307, distance: 98.9
click at [42, 307] on div "Hàng sắp về" at bounding box center [95, 306] width 128 height 14
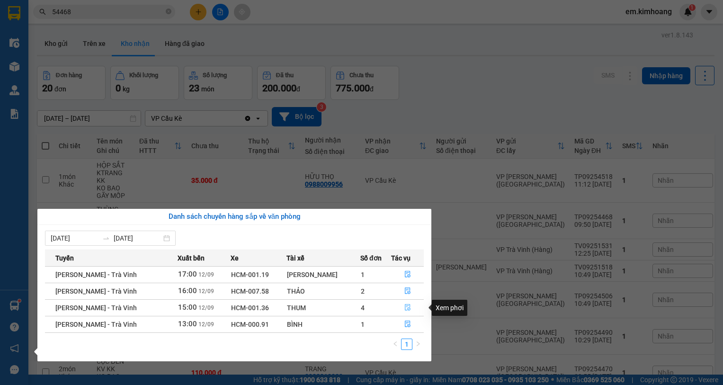
drag, startPoint x: 407, startPoint y: 314, endPoint x: 401, endPoint y: 300, distance: 15.3
click at [401, 300] on button "button" at bounding box center [407, 307] width 32 height 15
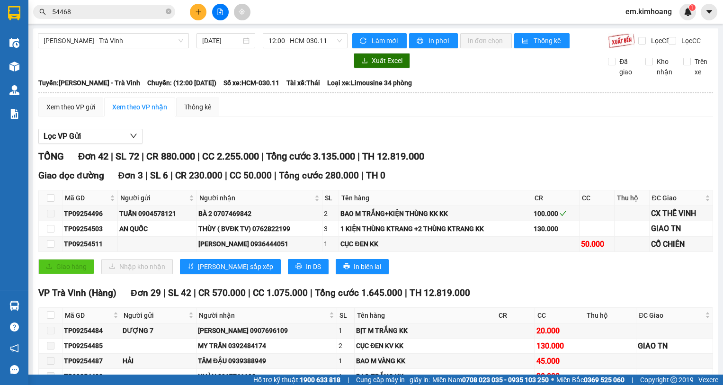
click at [409, 298] on span "TH 12.819.000" at bounding box center [439, 292] width 61 height 11
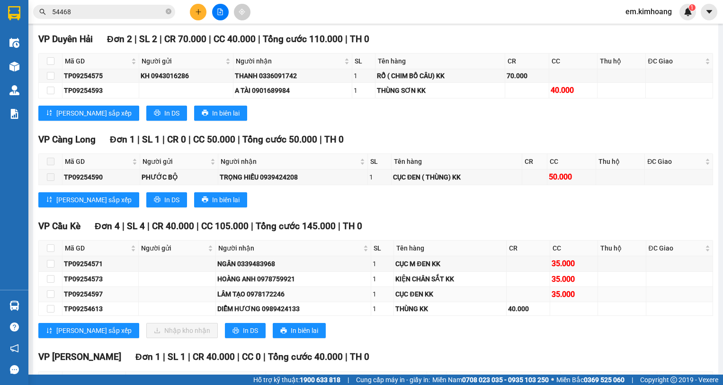
scroll to position [1219, 0]
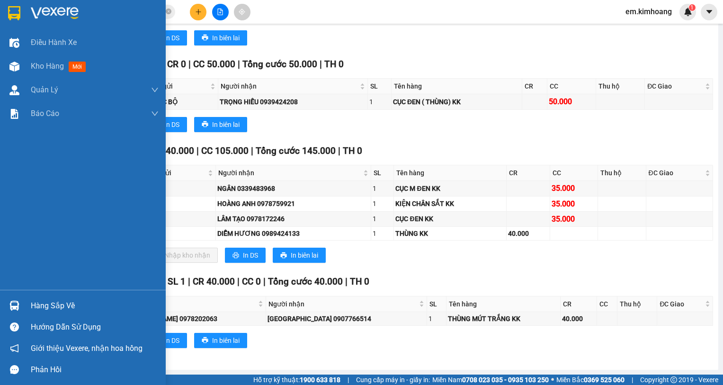
drag, startPoint x: 46, startPoint y: 302, endPoint x: 154, endPoint y: 311, distance: 108.3
click at [48, 302] on div "Hàng sắp về" at bounding box center [95, 306] width 128 height 14
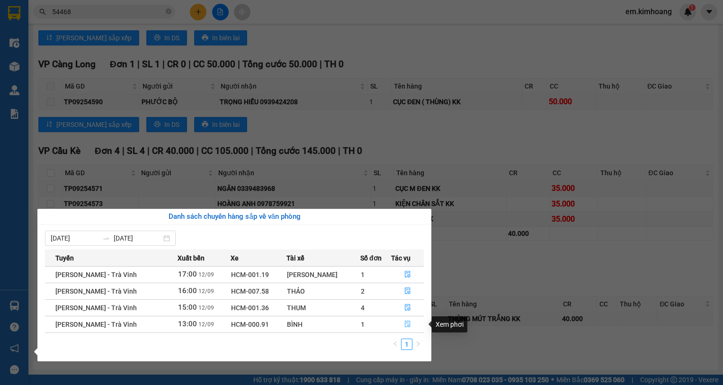
click at [405, 324] on icon "file-done" at bounding box center [407, 323] width 7 height 7
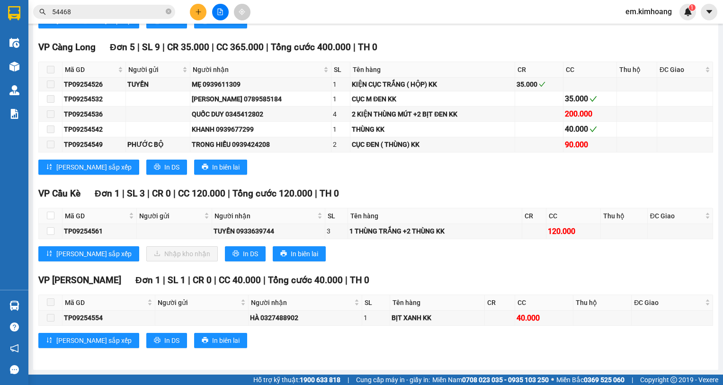
scroll to position [916, 0]
click at [50, 234] on input "checkbox" at bounding box center [51, 231] width 8 height 8
checkbox input "true"
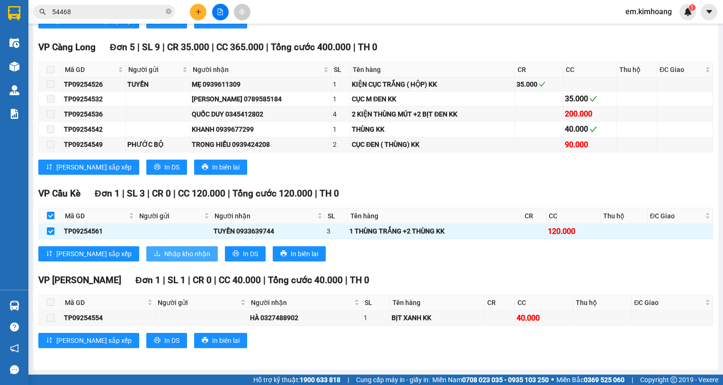
click at [164, 250] on span "Nhập kho nhận" at bounding box center [187, 254] width 46 height 10
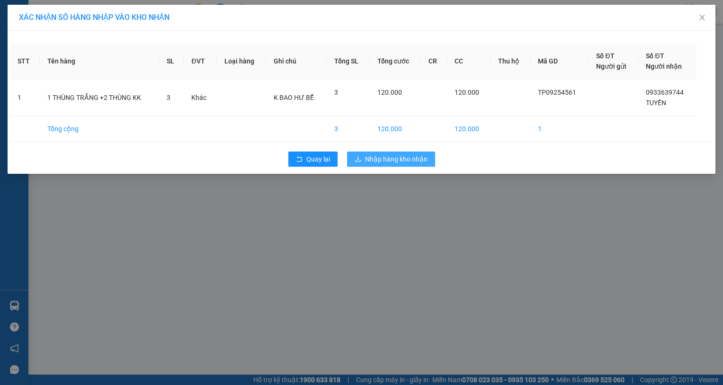
click at [370, 162] on span "Nhập hàng kho nhận" at bounding box center [396, 159] width 62 height 10
